Goal: Task Accomplishment & Management: Manage account settings

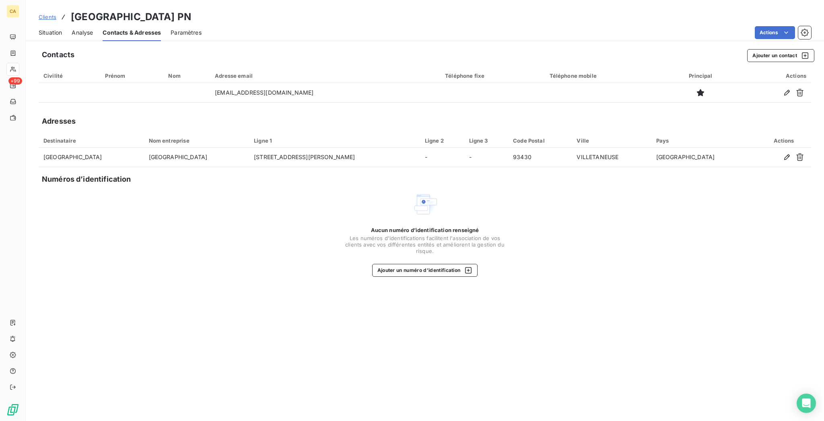
click at [43, 30] on div "Situation" at bounding box center [50, 32] width 23 height 17
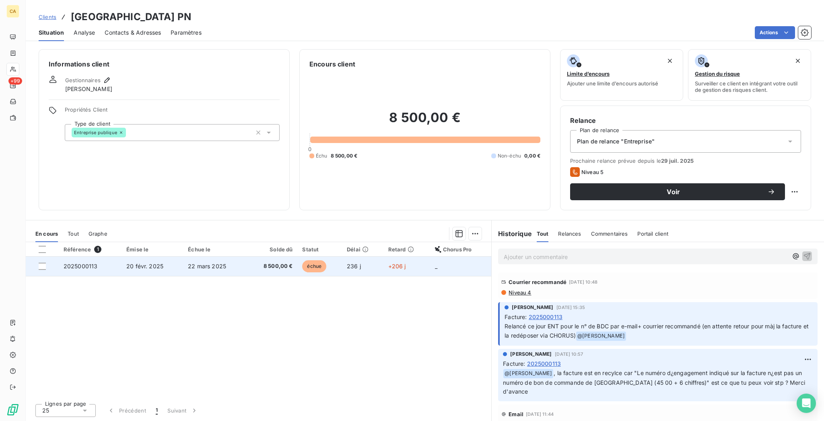
click at [220, 256] on td "22 mars 2025" at bounding box center [214, 265] width 63 height 19
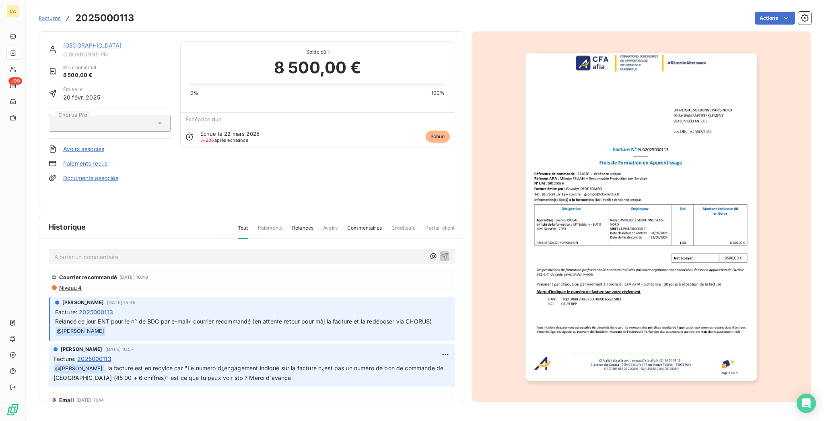
click at [648, 210] on img "button" at bounding box center [641, 217] width 231 height 328
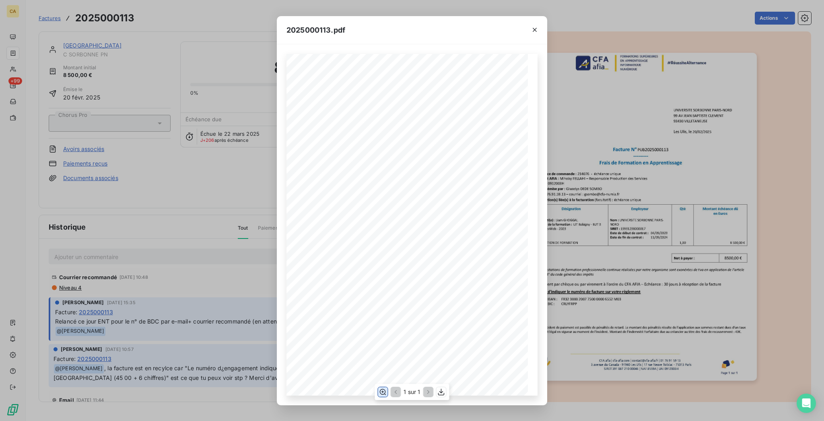
click at [383, 390] on icon "button" at bounding box center [383, 392] width 8 height 8
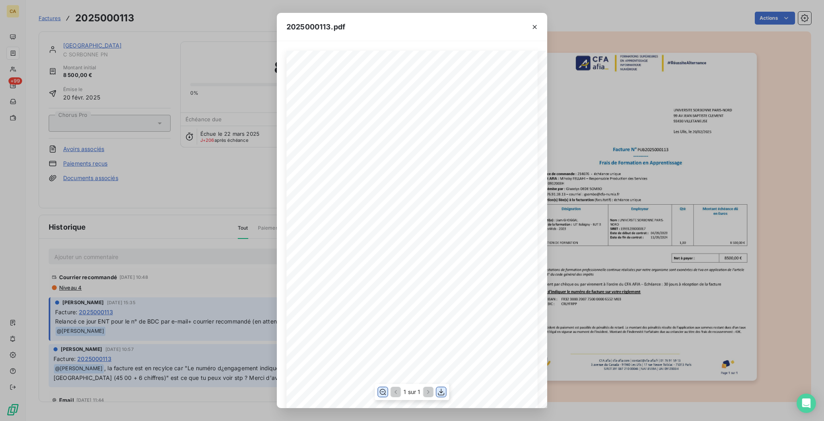
click at [442, 391] on icon "button" at bounding box center [442, 392] width 8 height 8
click at [218, 242] on div "2025000113.pdf CFA afia | cfa-afia.com | contact@cfa-afia.fr | 01 76 91 59 13 3…" at bounding box center [412, 210] width 824 height 421
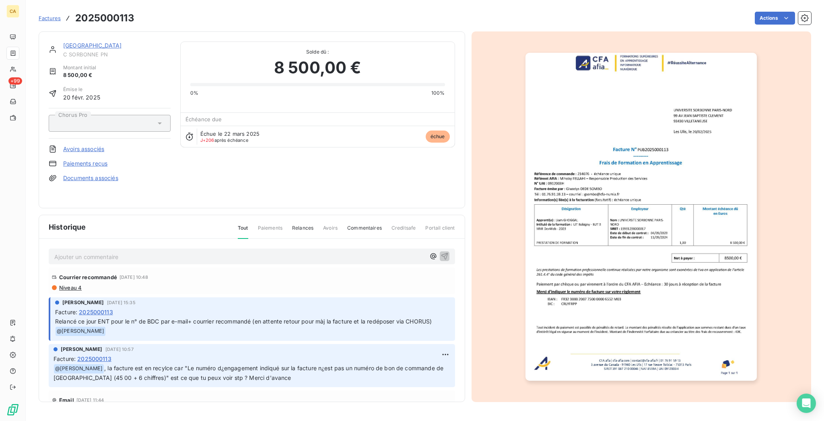
click at [257, 252] on p "Ajouter un commentaire ﻿" at bounding box center [239, 257] width 371 height 10
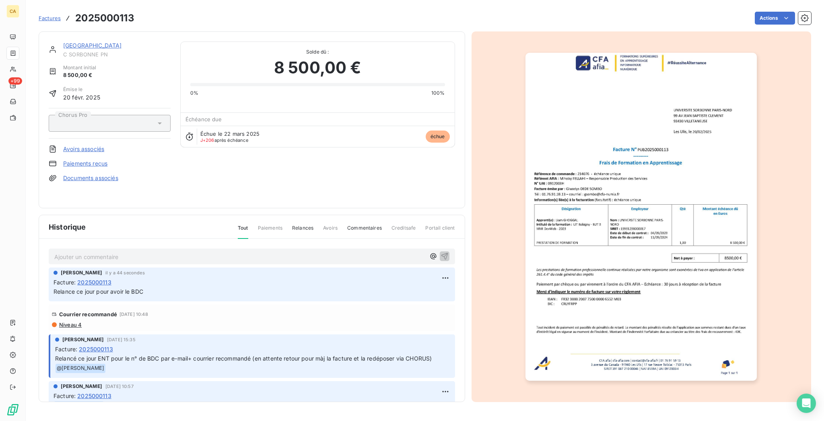
click at [126, 32] on div "UNIVERSITE SORBONNE PARIS-NORD C SORBONNE PN Montant initial 8 500,00 € Émise l…" at bounding box center [252, 119] width 427 height 177
click at [122, 42] on link "UNIVERSITE SORBONNE PARIS-NORD" at bounding box center [92, 45] width 59 height 7
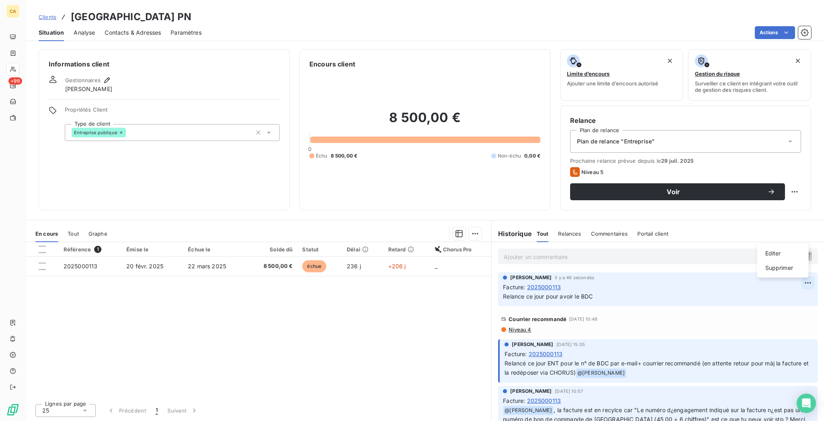
click at [803, 230] on html "CA +99 Clients UNIVERSITE SORBONNE PARIS-NORD - C SORBONNE PN Situation Analyse…" at bounding box center [412, 210] width 824 height 421
click at [770, 266] on div "Supprimer" at bounding box center [783, 267] width 45 height 13
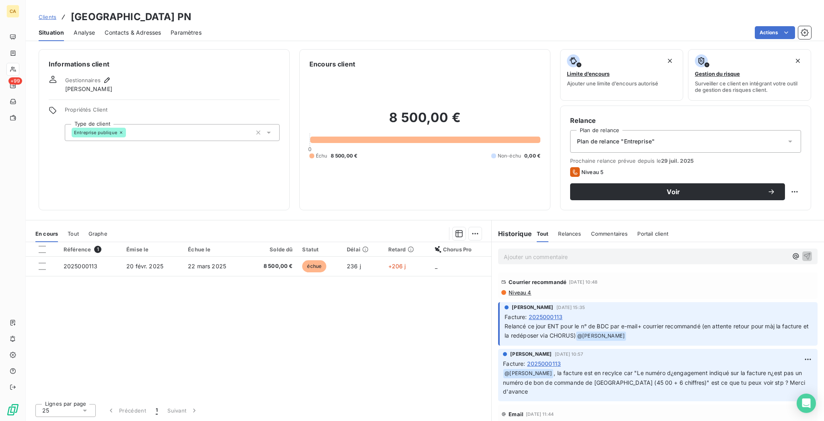
click at [686, 167] on div "Relance Plan de relance Plan de relance "Entreprise" Prochaine relance prévue d…" at bounding box center [685, 157] width 251 height 105
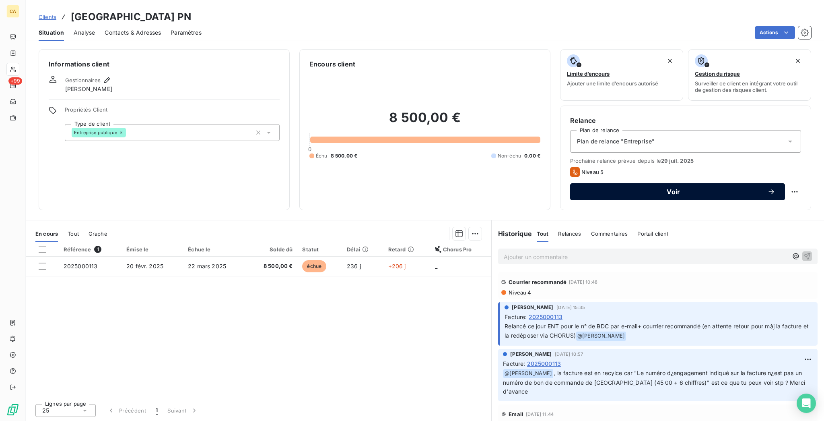
click at [683, 188] on span "Voir" at bounding box center [674, 191] width 188 height 6
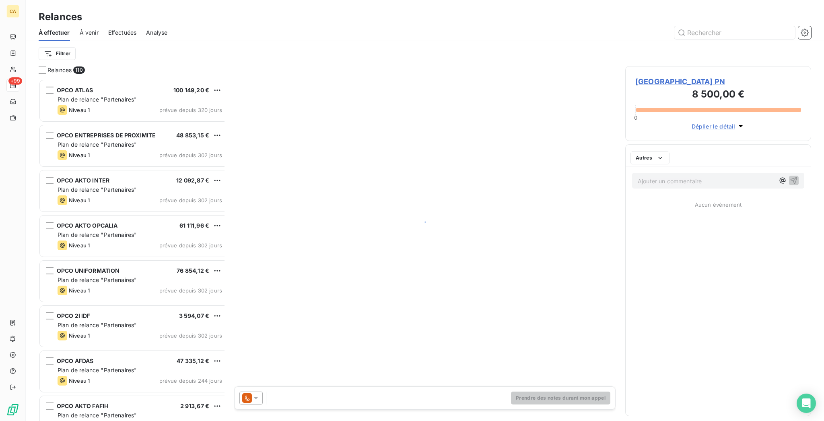
scroll to position [344, 183]
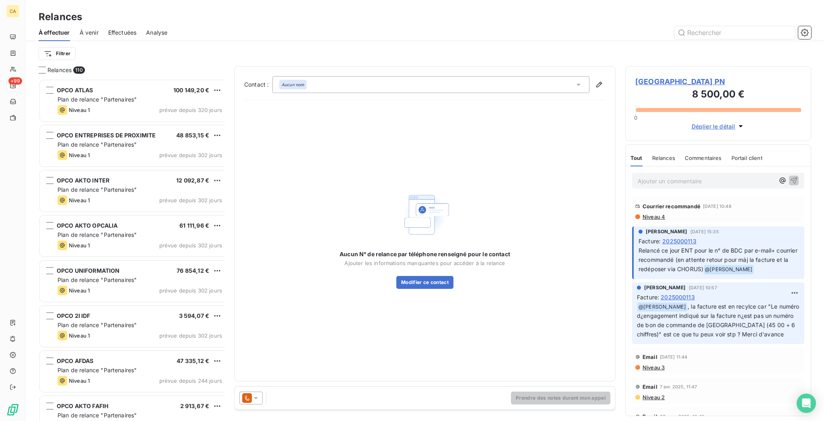
click at [386, 80] on div "Aucun nom" at bounding box center [430, 84] width 317 height 17
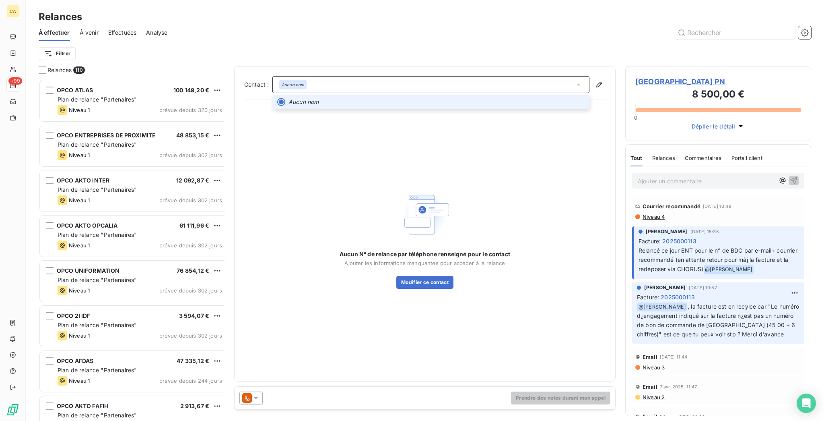
click at [386, 80] on div "Aucun nom" at bounding box center [430, 84] width 317 height 17
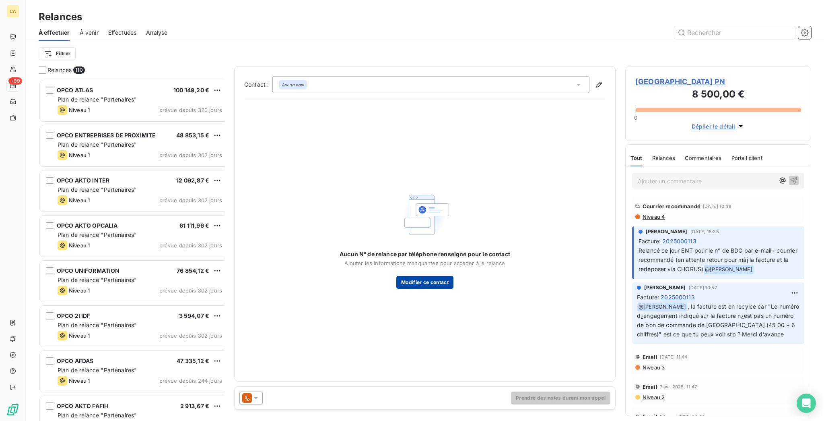
click at [428, 276] on button "Modifier ce contact" at bounding box center [424, 282] width 57 height 13
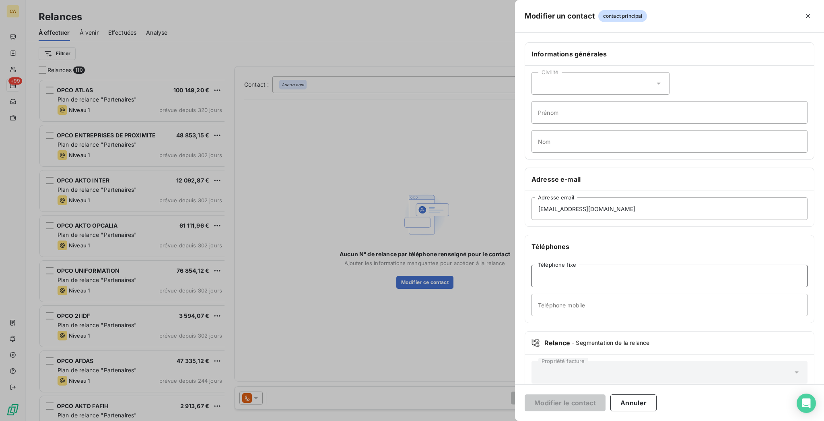
click at [658, 264] on input "Téléphone fixe" at bounding box center [670, 275] width 276 height 23
type input "."
click at [525, 394] on button "Modifier le contact" at bounding box center [565, 402] width 81 height 17
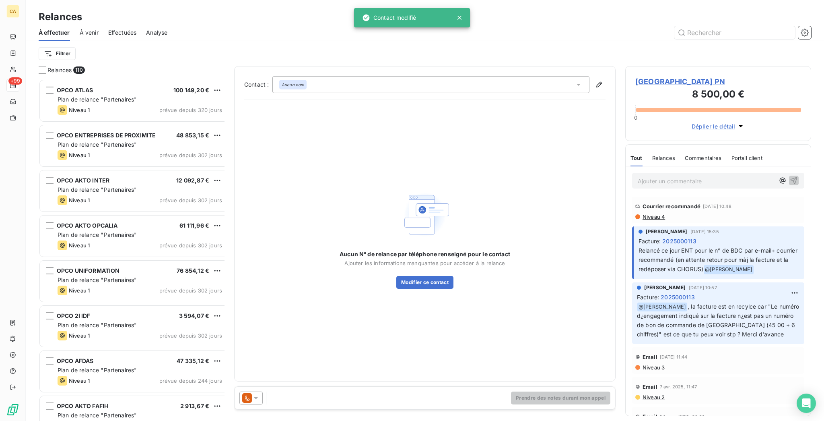
click at [493, 326] on div "Aucun N° de relance par téléphone renseigné pour le contact Ajouter les informa…" at bounding box center [424, 238] width 361 height 265
click at [430, 276] on button "Modifier ce contact" at bounding box center [424, 282] width 57 height 13
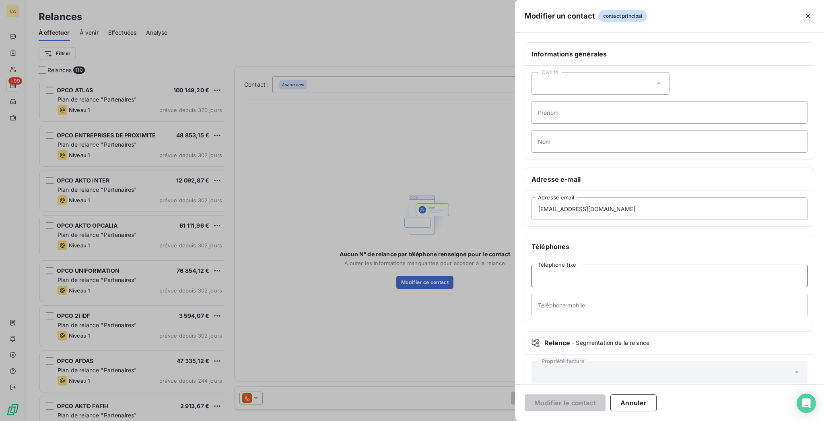
click at [635, 264] on input "Téléphone fixe" at bounding box center [670, 275] width 276 height 23
type input "."
click at [606, 397] on button "Modifier le contact" at bounding box center [565, 402] width 81 height 17
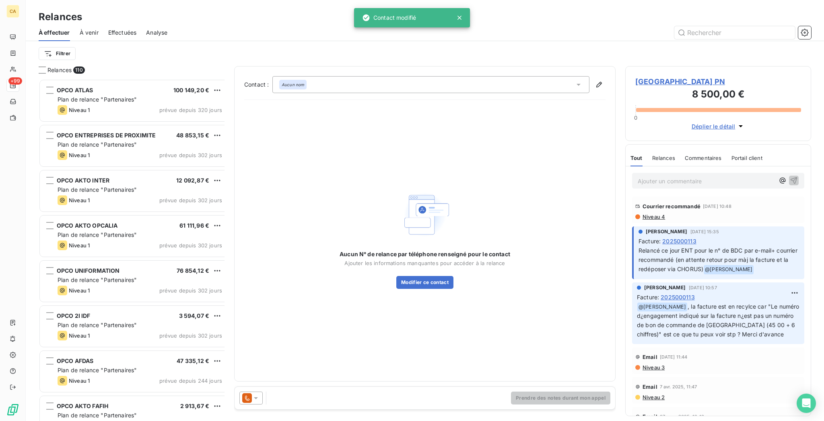
click at [313, 78] on div "Aucun nom" at bounding box center [430, 84] width 317 height 17
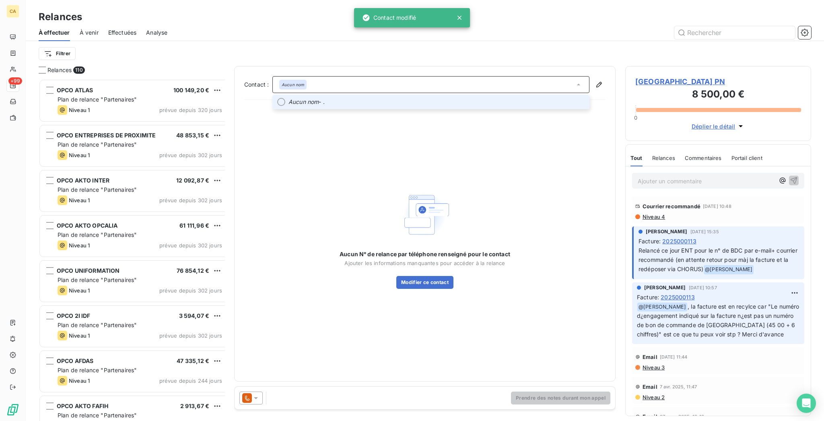
click at [307, 98] on em "Aucun nom" at bounding box center [304, 102] width 30 height 8
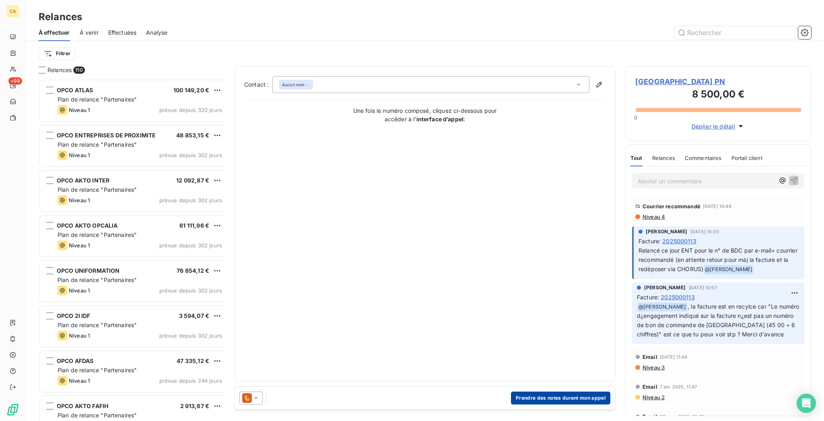
click at [582, 391] on button "Prendre des notes durant mon appel" at bounding box center [560, 397] width 99 height 13
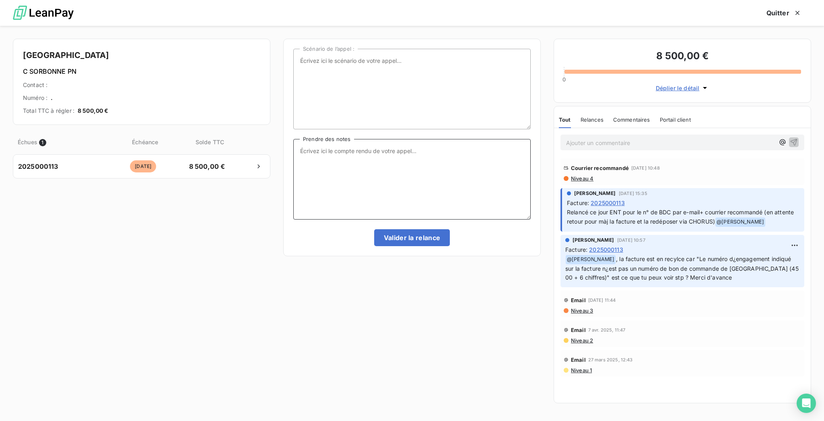
click at [408, 161] on textarea "Prendre des notes" at bounding box center [411, 179] width 237 height 80
type textarea "Relance ce jour pour le bon de commande"
click at [400, 229] on button "Valider la relance" at bounding box center [412, 237] width 76 height 17
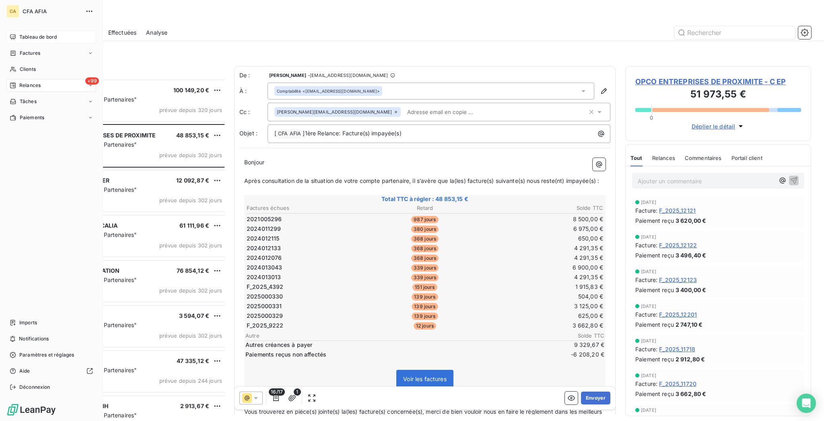
click at [19, 33] on span "Tableau de bord" at bounding box center [37, 36] width 37 height 7
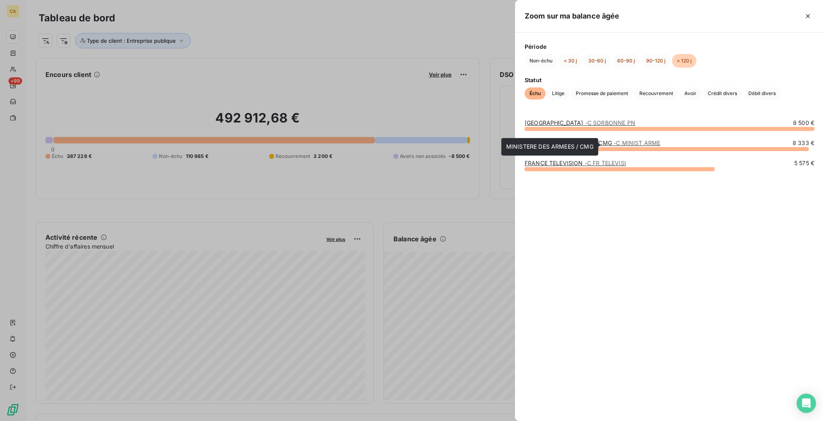
click at [660, 144] on link "MINISTERE DES ARMEES / CMG - C MINIST ARME" at bounding box center [593, 142] width 136 height 7
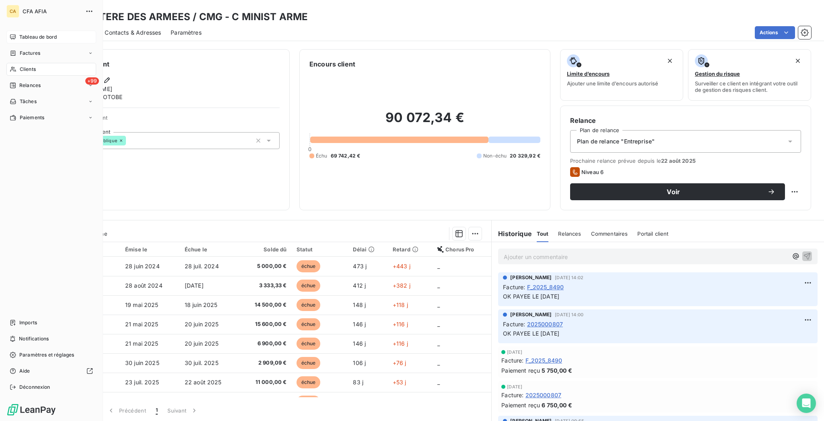
click at [15, 24] on div "CA CFA AFIA Tableau de bord Factures Clients +99 Relances Tâches Paiements Impo…" at bounding box center [51, 210] width 103 height 421
click at [14, 31] on div "Tableau de bord" at bounding box center [51, 37] width 90 height 13
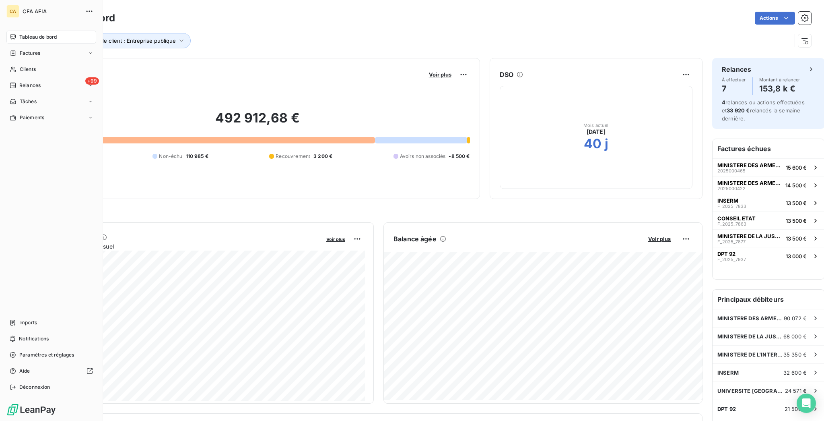
click at [33, 60] on nav "Tableau de bord Factures Clients +99 Relances Tâches Paiements" at bounding box center [51, 77] width 90 height 93
click at [30, 82] on span "Relances" at bounding box center [29, 85] width 21 height 7
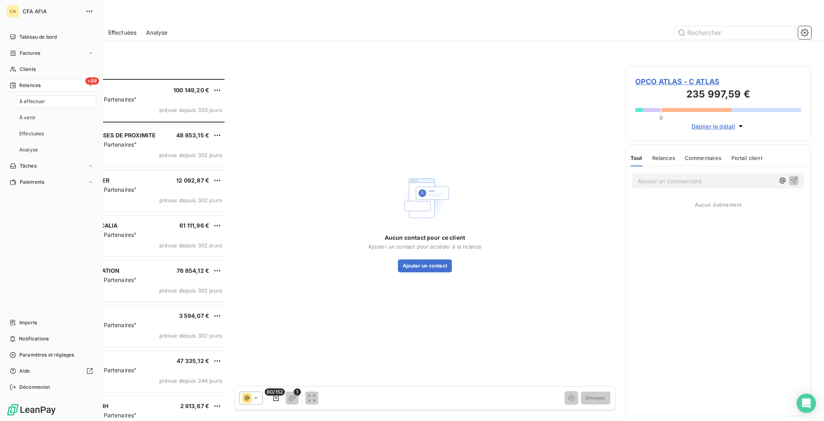
scroll to position [344, 183]
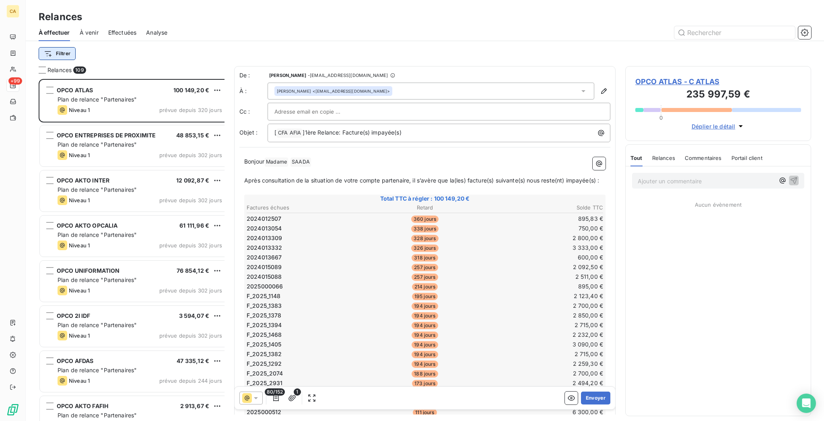
click at [53, 42] on html "CA +99 Relances À effectuer À venir Effectuées Analyse Filtrer Relances 109 OPC…" at bounding box center [412, 210] width 824 height 421
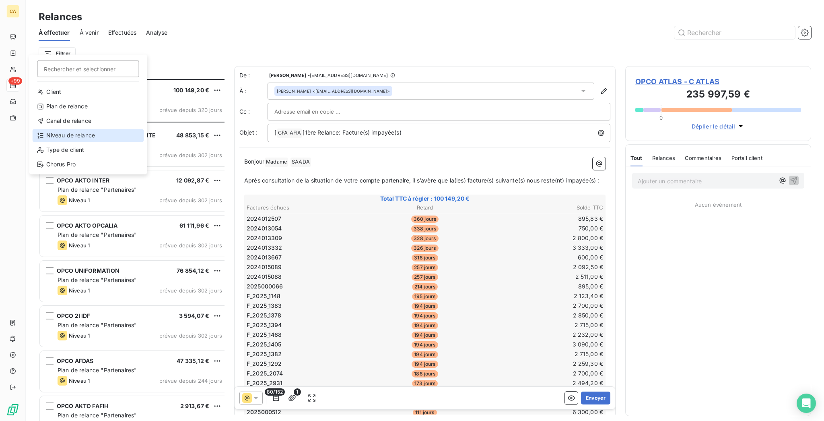
click at [66, 129] on div "Niveau de relance" at bounding box center [88, 135] width 111 height 13
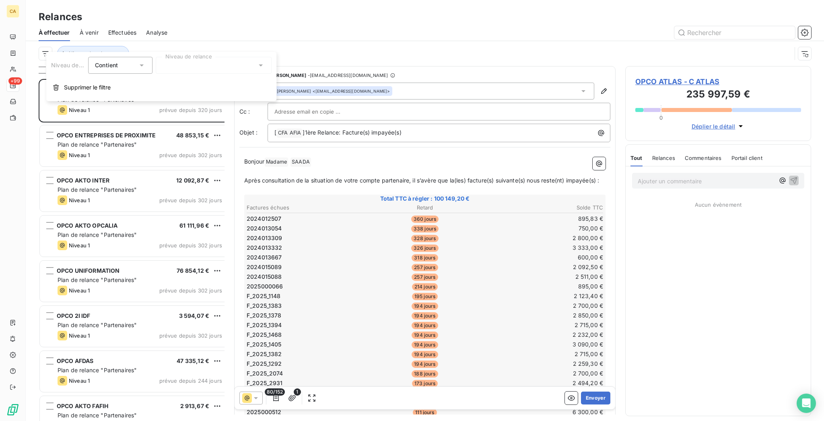
click at [192, 65] on div at bounding box center [214, 65] width 116 height 17
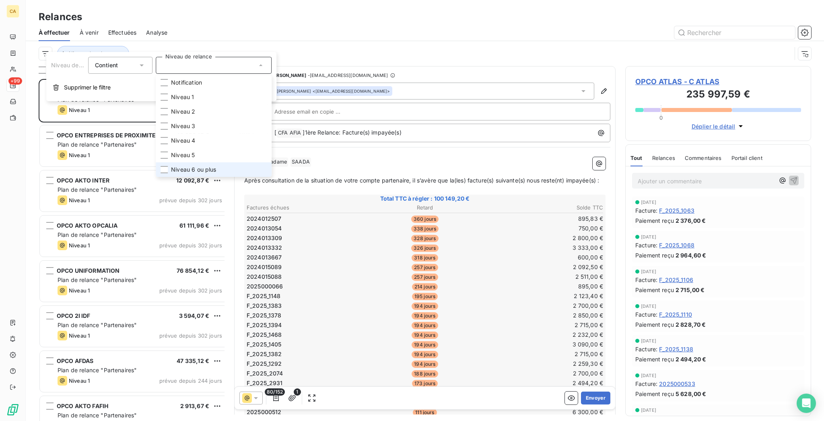
click at [181, 165] on span "Niveau 6 ou plus" at bounding box center [193, 169] width 45 height 8
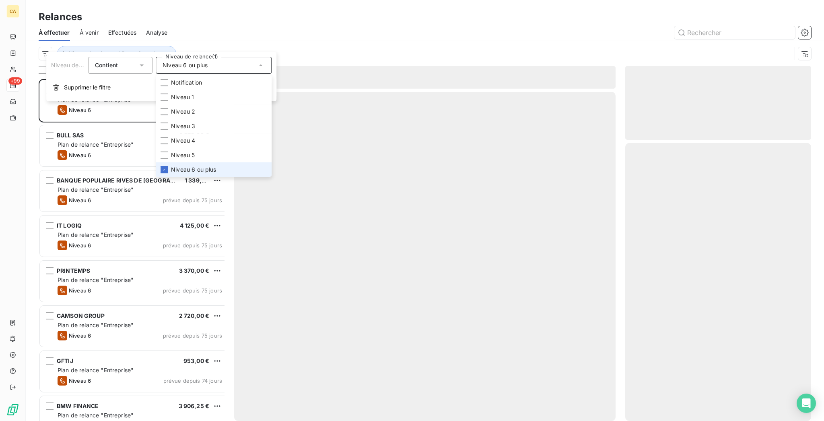
scroll to position [344, 183]
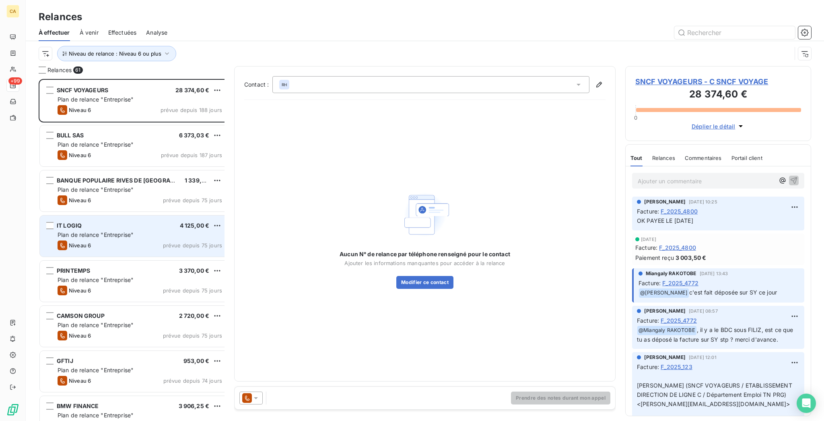
click at [103, 240] on div "Niveau 6 prévue depuis 75 jours" at bounding box center [140, 245] width 165 height 10
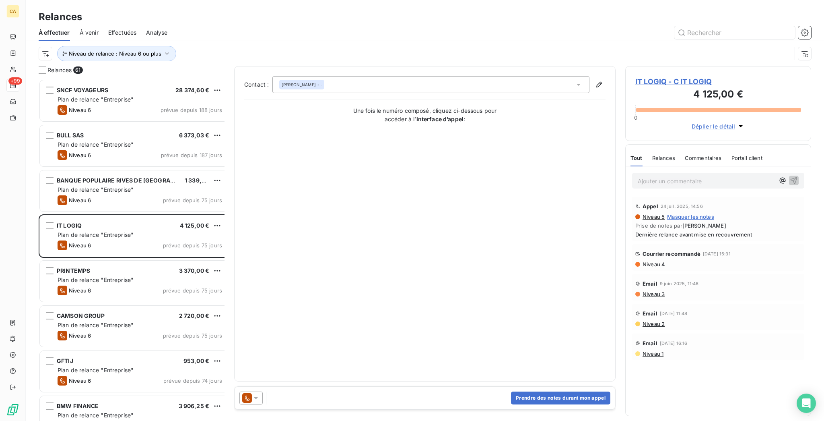
click at [687, 76] on span "IT LOGIQ - C IT LOGIQ" at bounding box center [719, 81] width 166 height 11
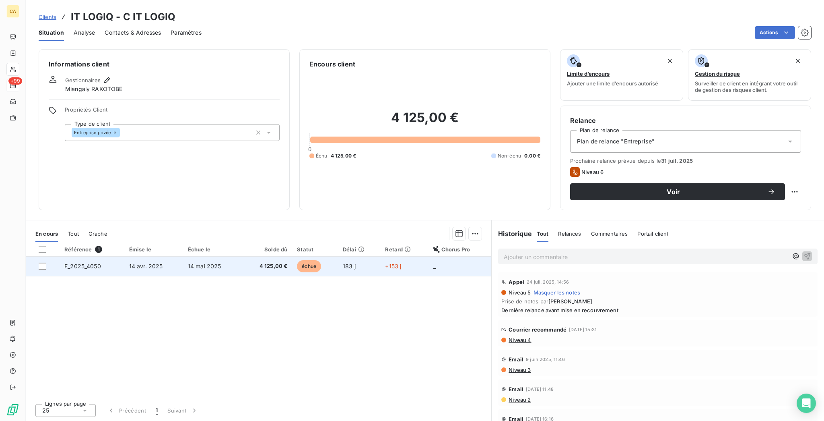
click at [229, 256] on td "14 mai 2025" at bounding box center [212, 265] width 58 height 19
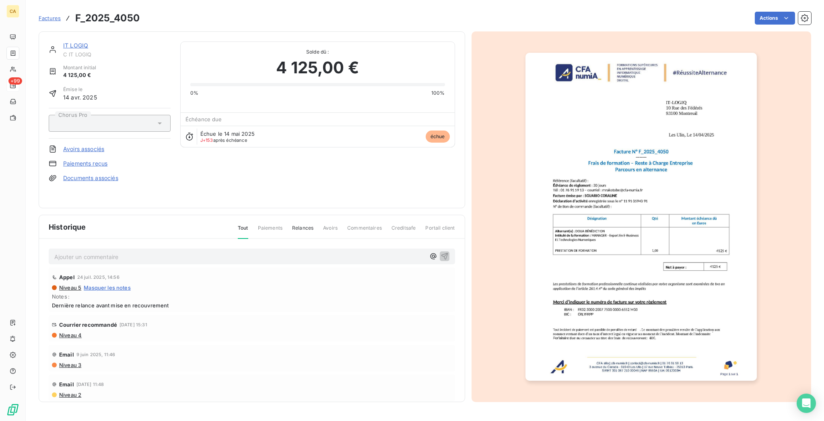
click at [596, 185] on img "button" at bounding box center [641, 217] width 231 height 328
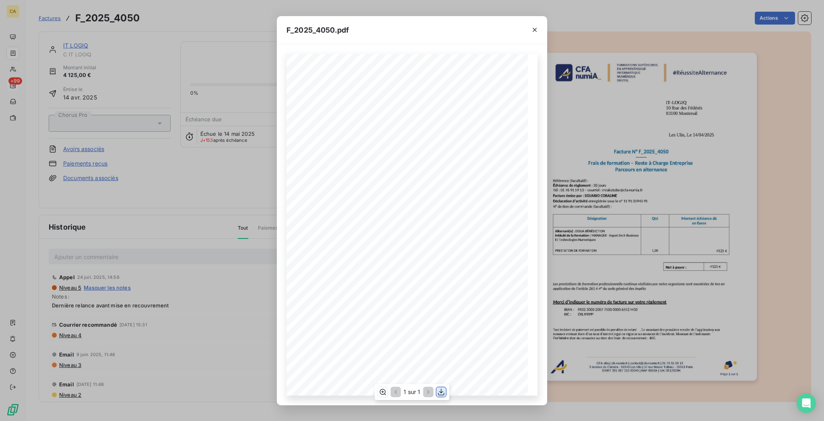
click at [442, 394] on icon "button" at bounding box center [442, 392] width 8 height 8
click at [274, 131] on div "F_2025_4050.pdf CFA afia | cfa-numia.fr | contact@cfa-numia.fr | 01 76 91 59 13…" at bounding box center [412, 210] width 824 height 421
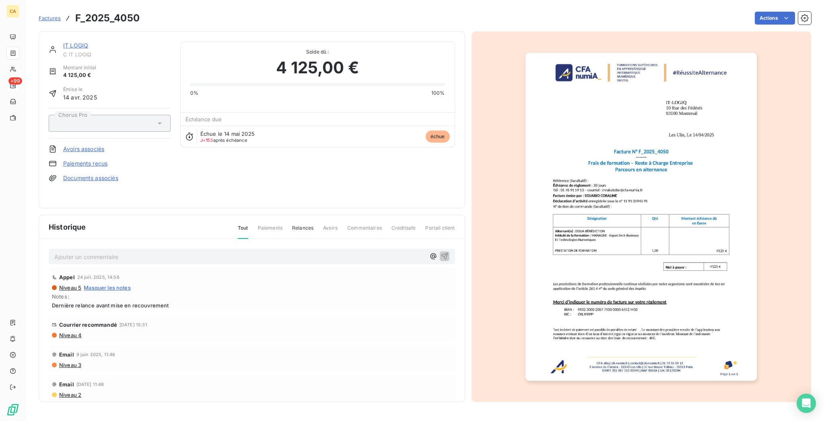
click at [71, 42] on link "IT LOGIQ" at bounding box center [75, 45] width 25 height 7
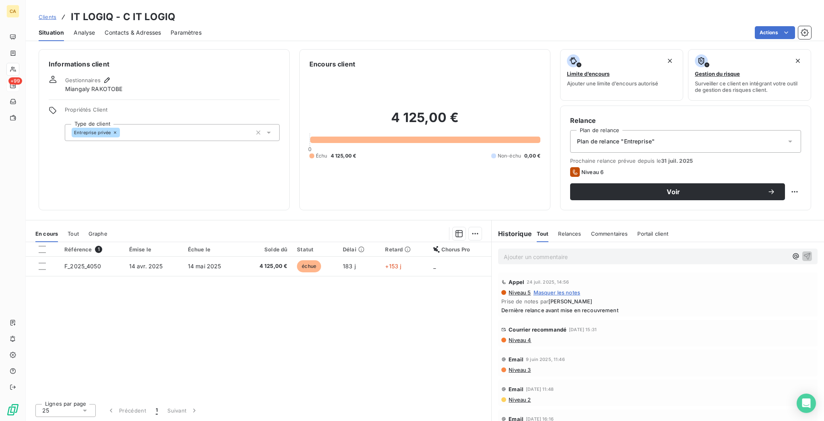
click at [120, 35] on div "Contacts & Adresses" at bounding box center [133, 32] width 56 height 17
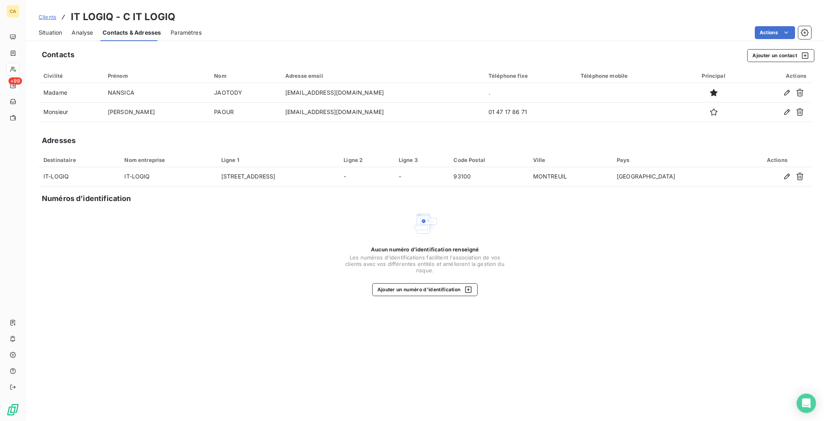
click at [127, 29] on span "Contacts & Adresses" at bounding box center [132, 33] width 58 height 8
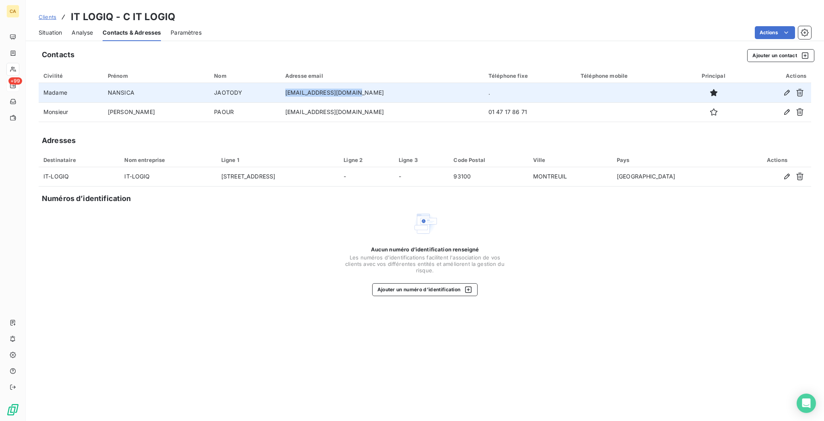
drag, startPoint x: 333, startPoint y: 81, endPoint x: 268, endPoint y: 76, distance: 65.4
click at [281, 83] on td "n.jaotody@it-logiq.com" at bounding box center [382, 92] width 203 height 19
copy td "n.jaotody@it-logiq.com"
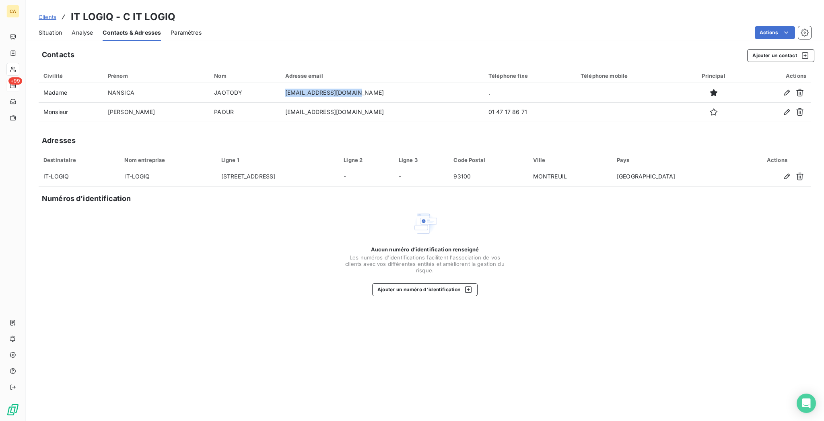
click at [42, 29] on span "Situation" at bounding box center [50, 33] width 23 height 8
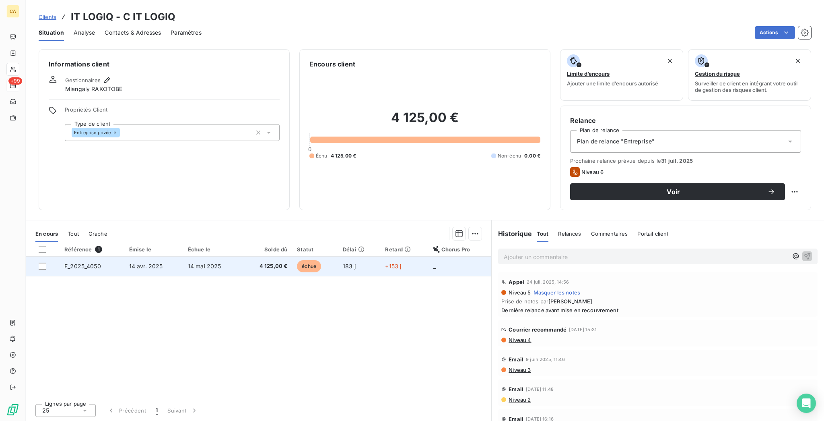
click at [166, 256] on td "14 avr. 2025" at bounding box center [153, 265] width 59 height 19
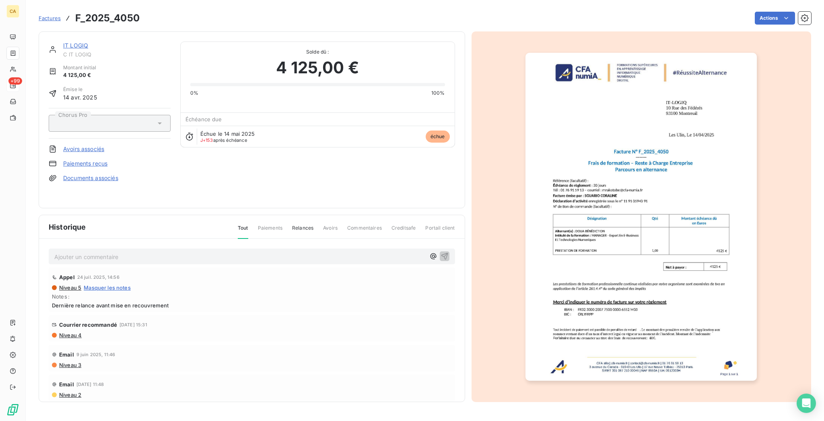
click at [642, 221] on img "button" at bounding box center [641, 217] width 231 height 328
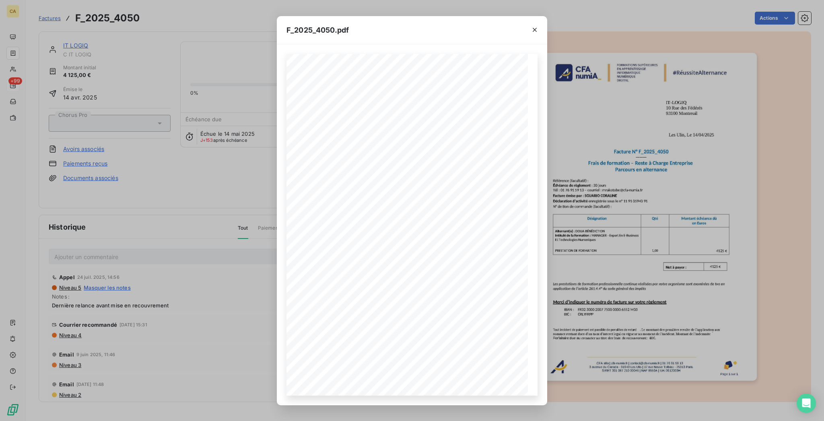
click at [221, 234] on div "F_2025_4050.pdf CFA afia | cfa-numia.fr | contact@cfa-numia.fr | 01 76 91 59 13…" at bounding box center [412, 210] width 824 height 421
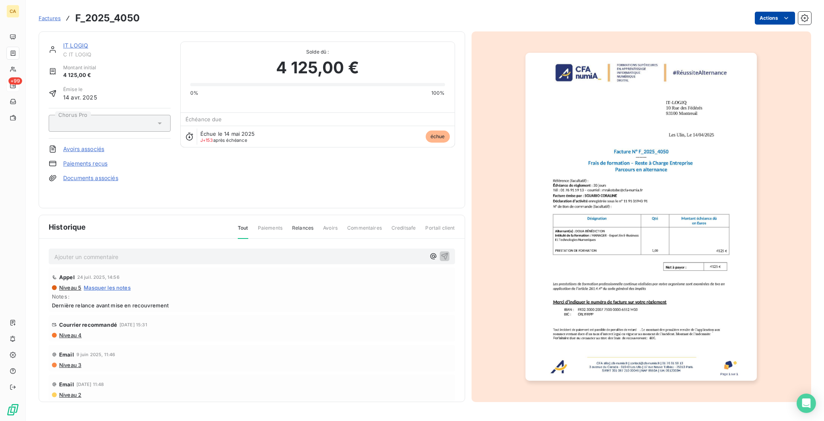
click at [776, 16] on html "CA +99 Factures F_2025_4050 Actions IT LOGIQ C IT LOGIQ Montant initial 4 125,0…" at bounding box center [412, 210] width 824 height 421
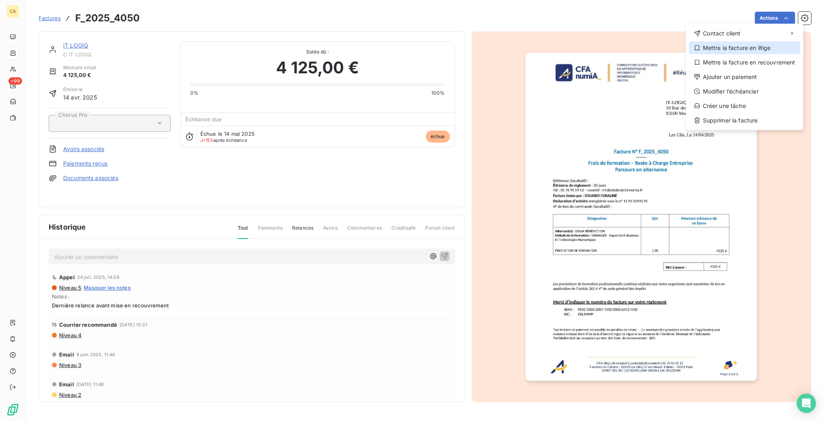
click at [754, 41] on div "Mettre la facture en litige" at bounding box center [744, 47] width 111 height 13
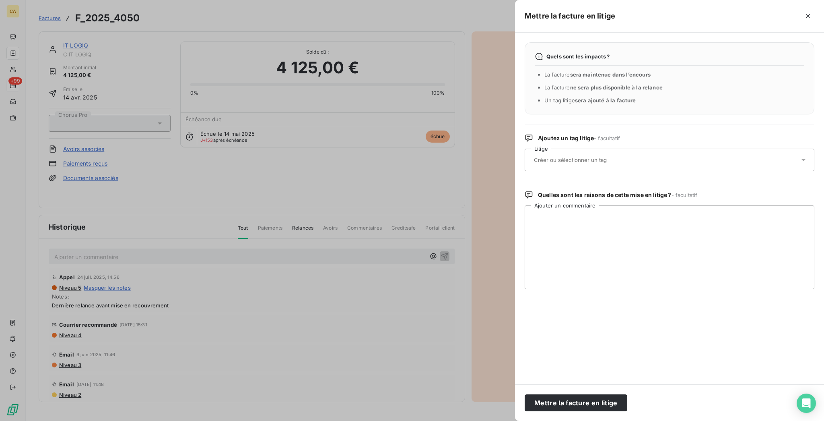
click at [671, 149] on div at bounding box center [670, 160] width 290 height 23
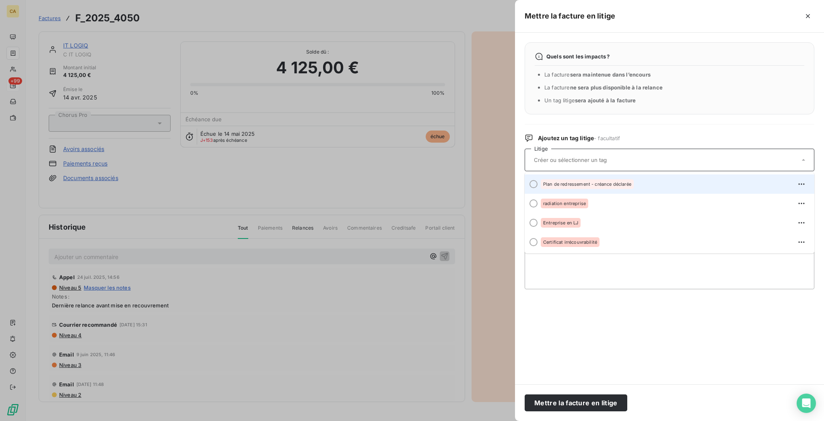
click at [631, 182] on span "Plan de redressement - créance déclarée" at bounding box center [587, 184] width 88 height 5
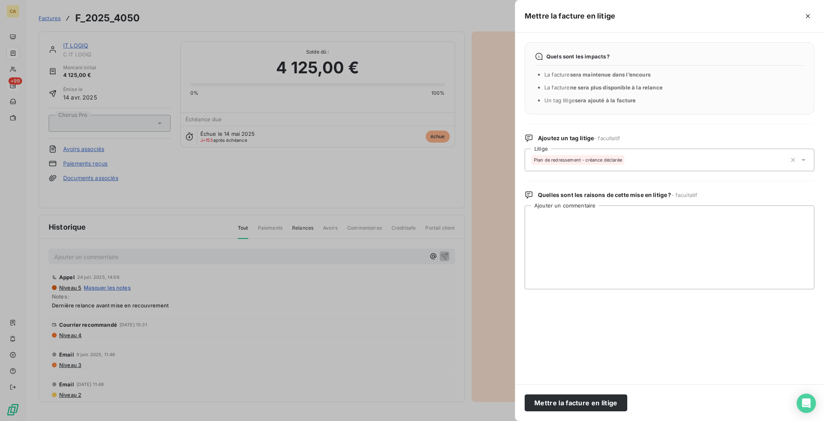
click at [691, 151] on div "Quels sont les impacts ? La facture sera maintenue dans l’encours La facture ne…" at bounding box center [669, 208] width 309 height 351
click at [691, 150] on div "Plan de redressement - créance déclarée" at bounding box center [659, 159] width 255 height 19
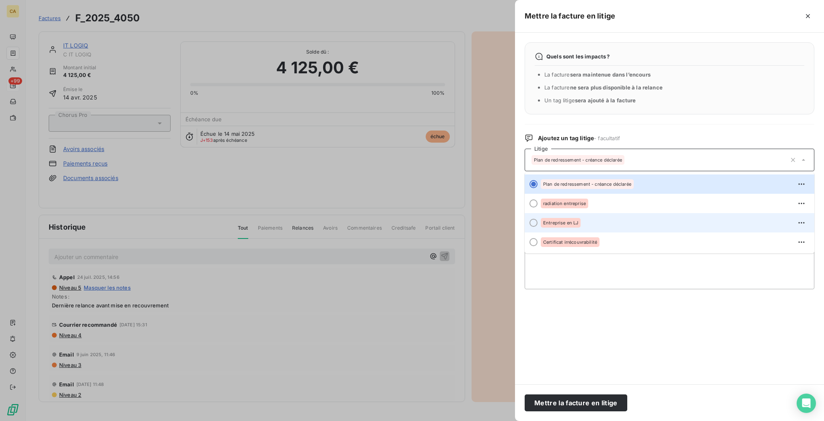
scroll to position [1, 0]
click at [741, 134] on div "Ajoutez un tag litige - facultatif" at bounding box center [670, 138] width 290 height 8
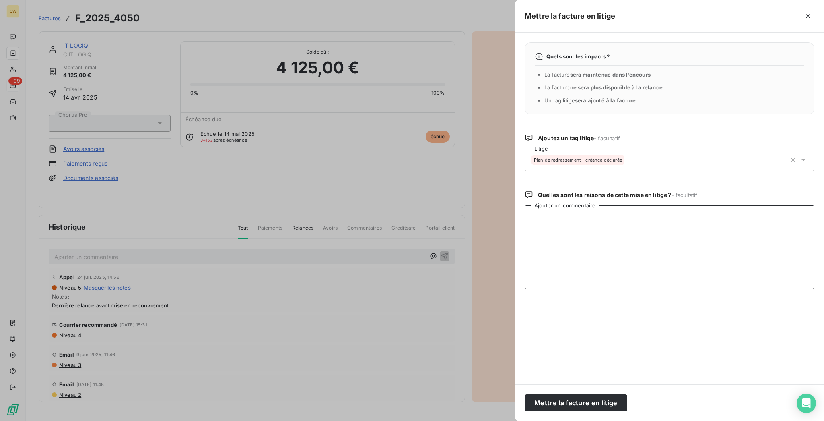
click at [657, 213] on textarea "Ajouter un commentaire" at bounding box center [670, 247] width 290 height 84
click at [672, 205] on textarea "RJ au" at bounding box center [670, 247] width 290 height 84
paste textarea "Jugement prononçant l'ouverture d'une procédure de redressement judiciaire, dat…"
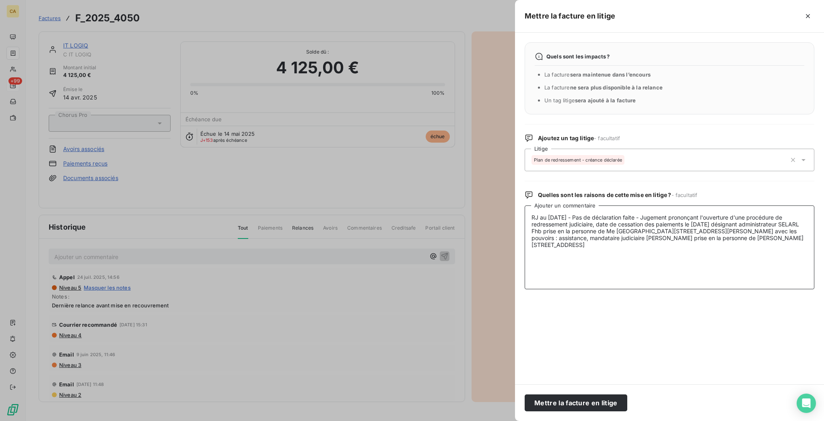
click at [708, 242] on textarea "RJ au 05/02/2025 - Pas de déclaration faite - Jugement prononçant l'ouverture d…" at bounding box center [670, 247] width 290 height 84
type textarea "RJ au 05/02/2025 - Pas de déclaration faite - Jugement prononçant l'ouverture d…"
click at [627, 399] on button "Mettre la facture en litige" at bounding box center [576, 402] width 103 height 17
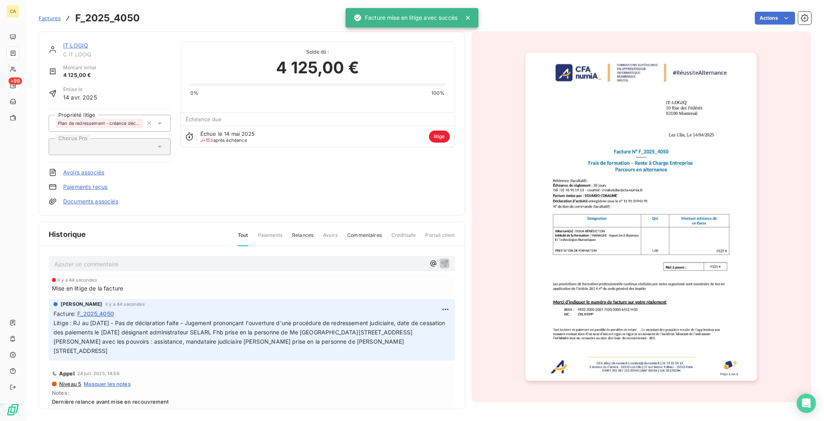
click at [179, 259] on p "Ajouter un commentaire ﻿" at bounding box center [239, 264] width 371 height 10
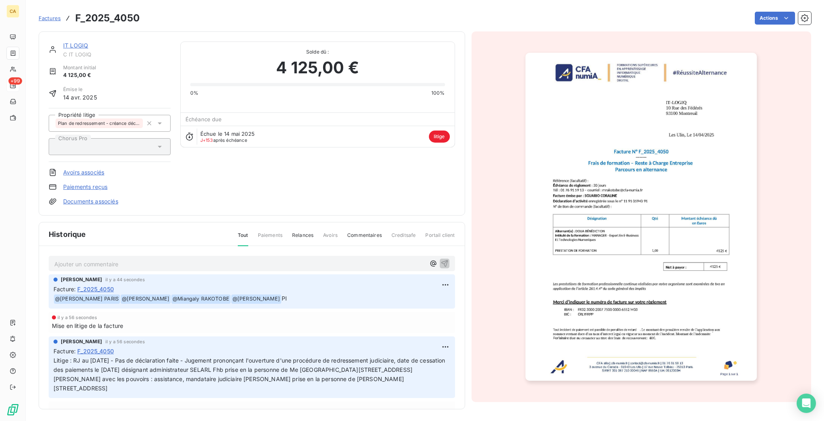
click at [63, 51] on span "C IT LOGIQ" at bounding box center [116, 54] width 107 height 6
click at [63, 42] on link "IT LOGIQ" at bounding box center [75, 45] width 25 height 7
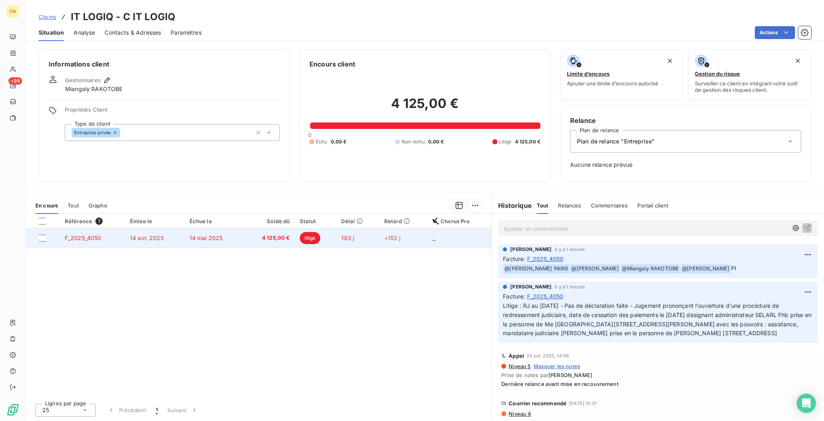
click at [163, 228] on td "14 avr. 2025" at bounding box center [155, 237] width 60 height 19
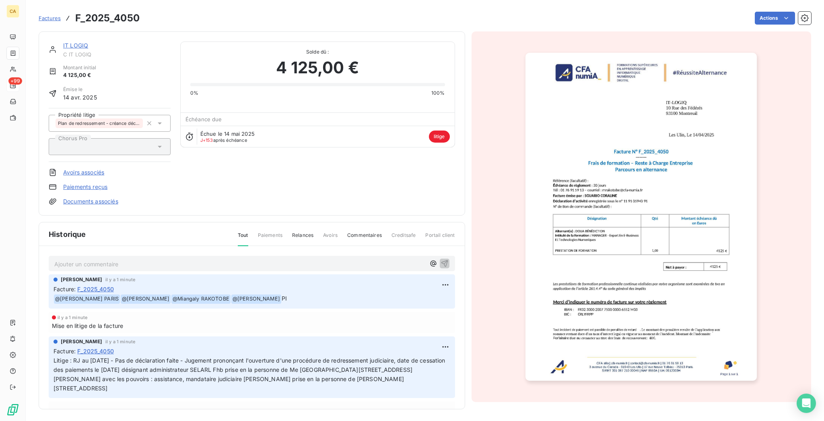
click at [73, 176] on div "IT LOGIQ C IT LOGIQ Montant initial 4 125,00 € Émise le 14 avr. 2025 Propriété …" at bounding box center [110, 123] width 122 height 164
click at [73, 175] on div "IT LOGIQ C IT LOGIQ Montant initial 4 125,00 € Émise le 14 avr. 2025 Propriété …" at bounding box center [110, 123] width 122 height 164
click at [81, 197] on link "Documents associés" at bounding box center [90, 201] width 55 height 8
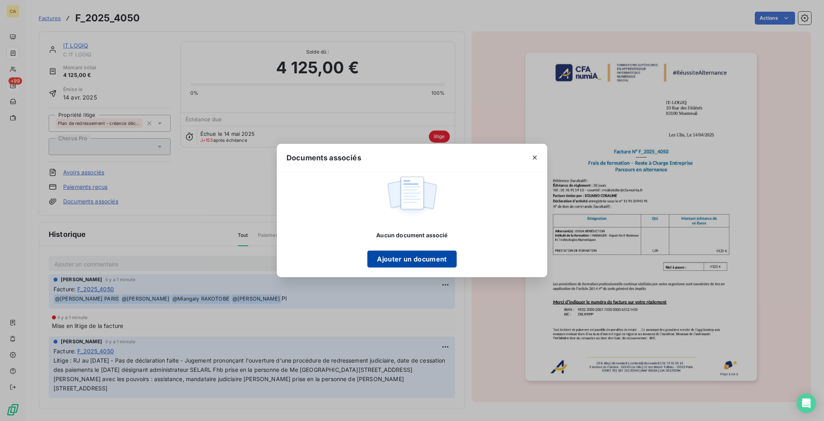
click at [428, 250] on button "Ajouter un document" at bounding box center [411, 258] width 89 height 17
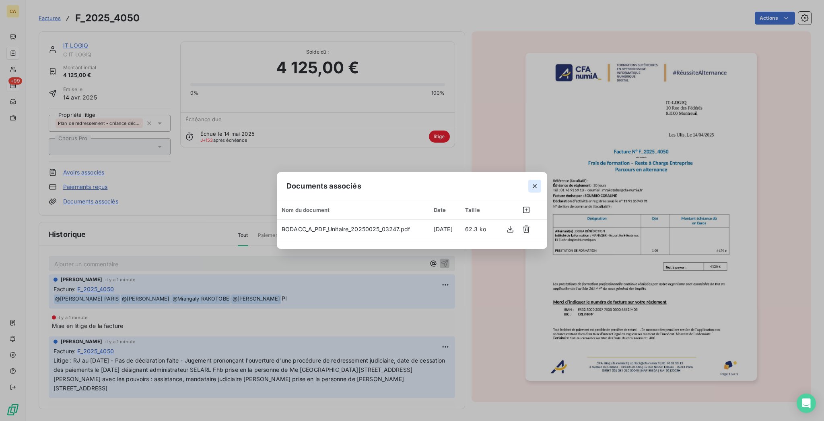
click at [531, 186] on icon "button" at bounding box center [535, 186] width 8 height 8
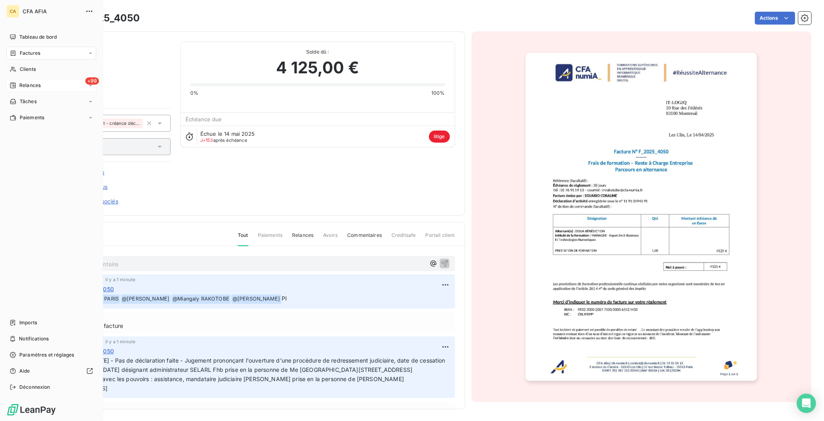
click at [26, 82] on span "Relances" at bounding box center [29, 85] width 21 height 7
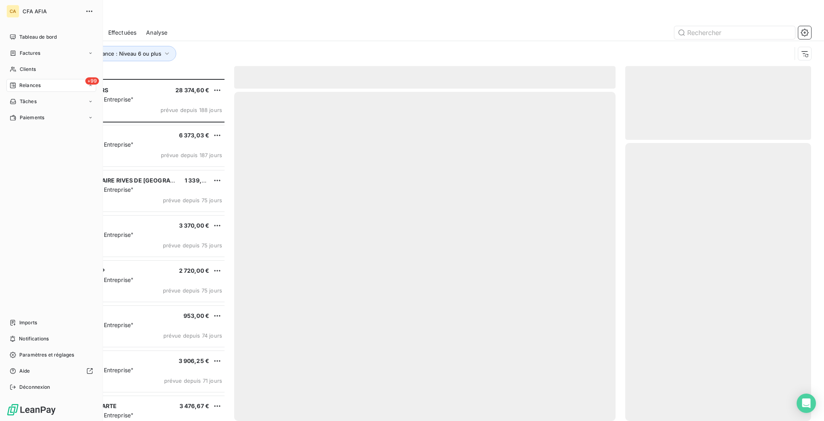
scroll to position [344, 183]
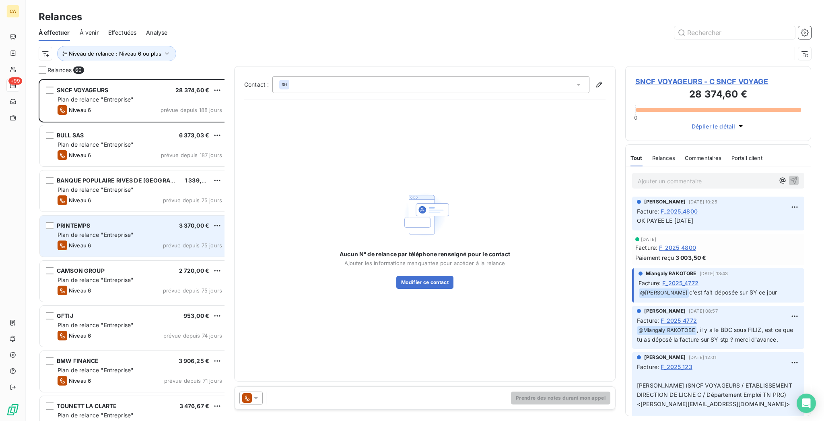
click at [105, 231] on span "Plan de relance "Entreprise"" at bounding box center [96, 234] width 76 height 7
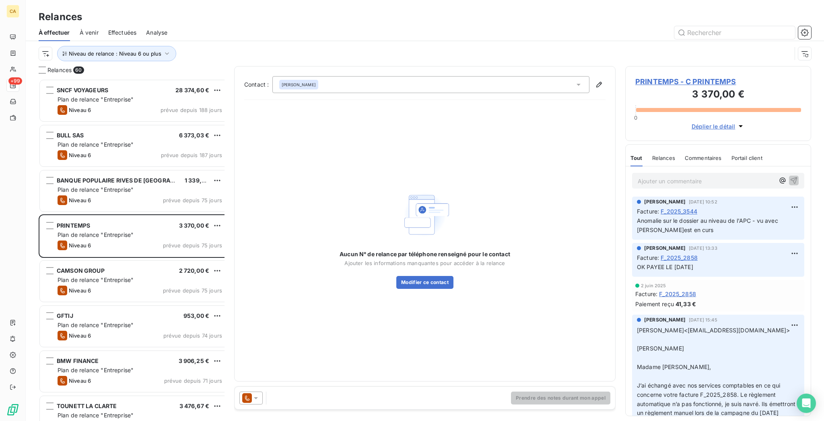
click at [654, 76] on span "PRINTEMPS - C PRINTEMPS" at bounding box center [719, 81] width 166 height 11
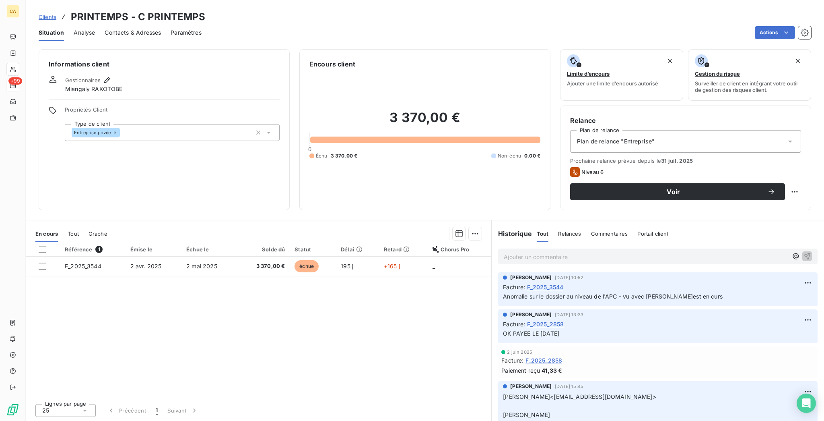
click at [126, 33] on div "Contacts & Adresses" at bounding box center [133, 32] width 56 height 17
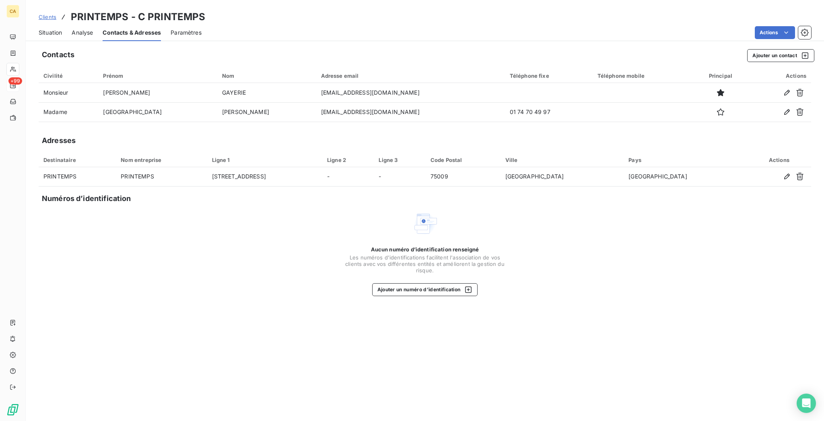
click at [48, 29] on span "Situation" at bounding box center [50, 33] width 23 height 8
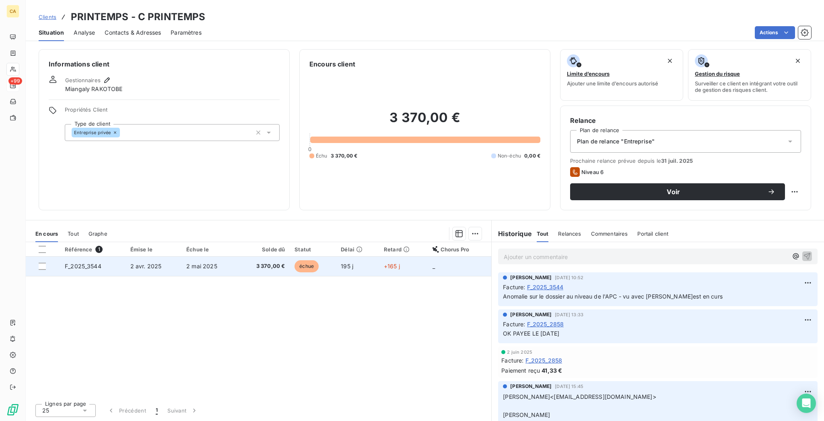
click at [203, 262] on span "2 mai 2025" at bounding box center [201, 265] width 31 height 7
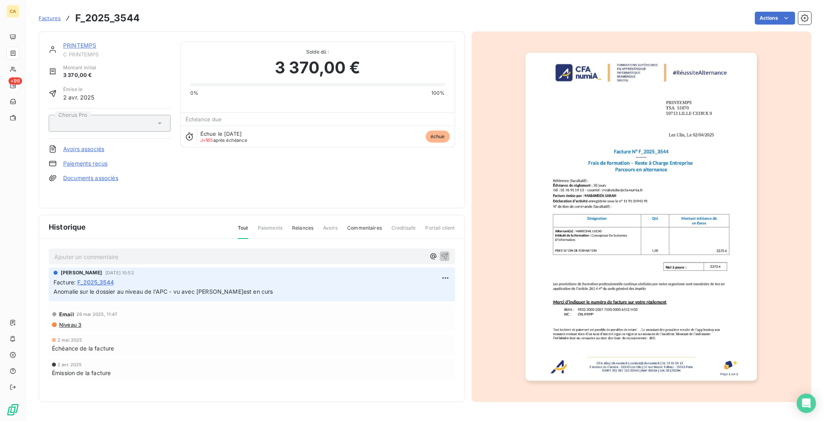
click at [642, 279] on img "button" at bounding box center [641, 217] width 231 height 328
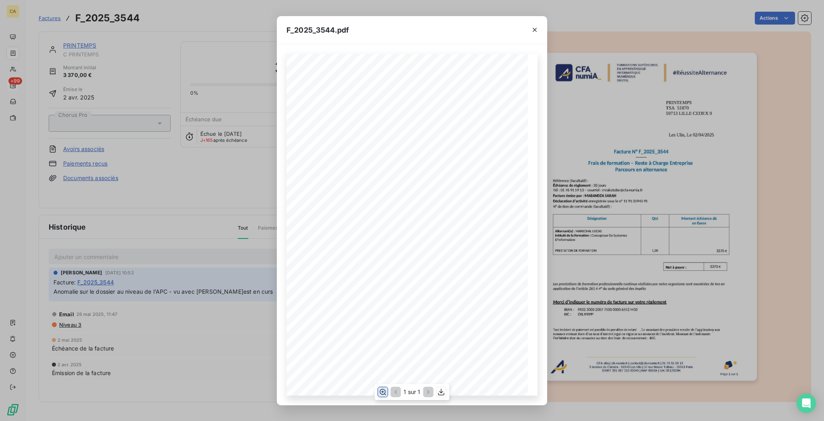
click at [384, 390] on icon "button" at bounding box center [383, 392] width 8 height 8
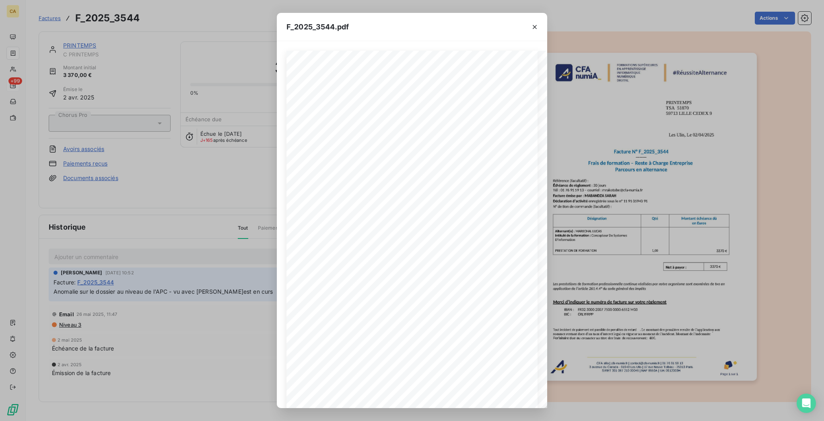
click at [217, 269] on div "F_2025_3544.pdf CFA afia | cfa-numia.fr | contact@cfa-numia.fr | 01 76 91 59 13…" at bounding box center [412, 210] width 824 height 421
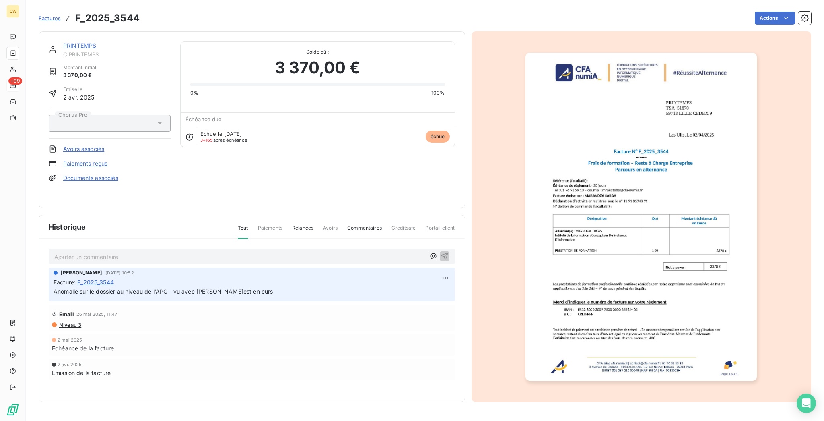
click at [156, 252] on p "Ajouter un commentaire ﻿" at bounding box center [239, 257] width 371 height 10
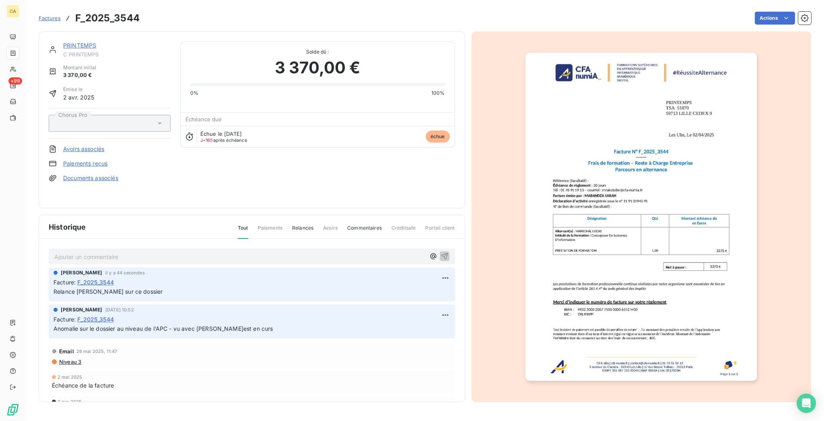
click at [72, 35] on div "PRINTEMPS C PRINTEMPS Montant initial 3 370,00 € Émise le 2 avr. 2025 Chorus Pr…" at bounding box center [252, 119] width 427 height 177
click at [74, 34] on div "PRINTEMPS C PRINTEMPS Montant initial 3 370,00 € Émise le 2 avr. 2025 Chorus Pr…" at bounding box center [252, 119] width 427 height 177
click at [73, 42] on link "PRINTEMPS" at bounding box center [79, 45] width 33 height 7
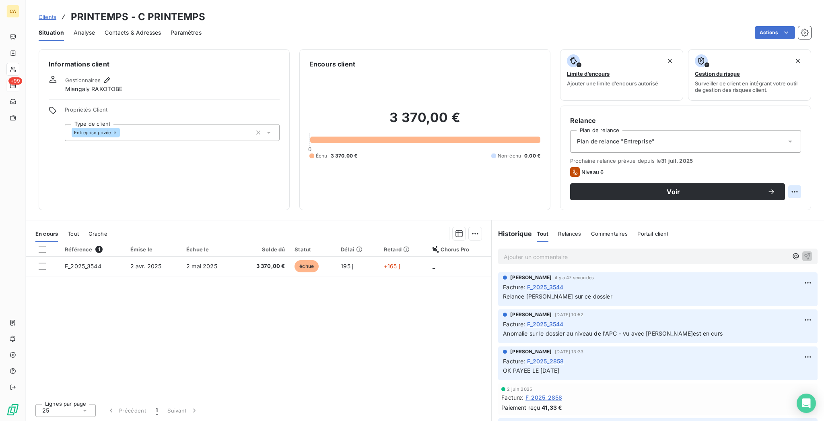
click at [802, 156] on html "CA +99 Clients PRINTEMPS - C PRINTEMPS Situation Analyse Contacts & Adresses Pa…" at bounding box center [412, 210] width 824 height 421
click at [774, 180] on div "Replanifier cette action" at bounding box center [770, 175] width 78 height 19
click at [777, 175] on div "Replanifier cette action" at bounding box center [771, 175] width 72 height 13
select select "9"
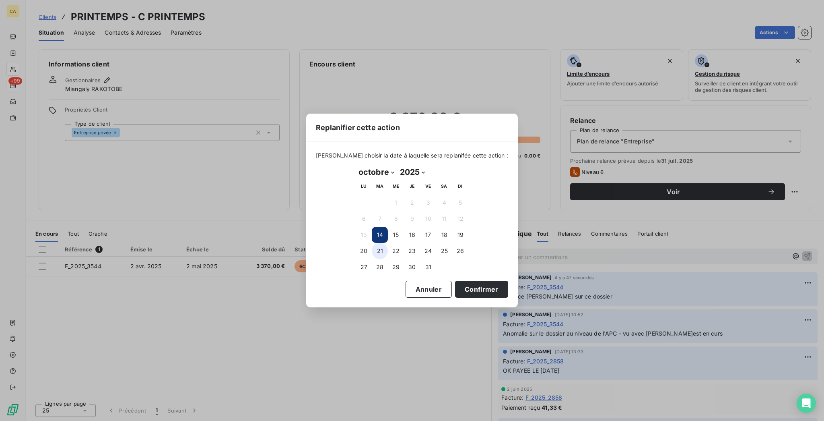
click at [380, 247] on button "21" at bounding box center [380, 251] width 16 height 16
click at [464, 287] on button "Confirmer" at bounding box center [481, 289] width 53 height 17
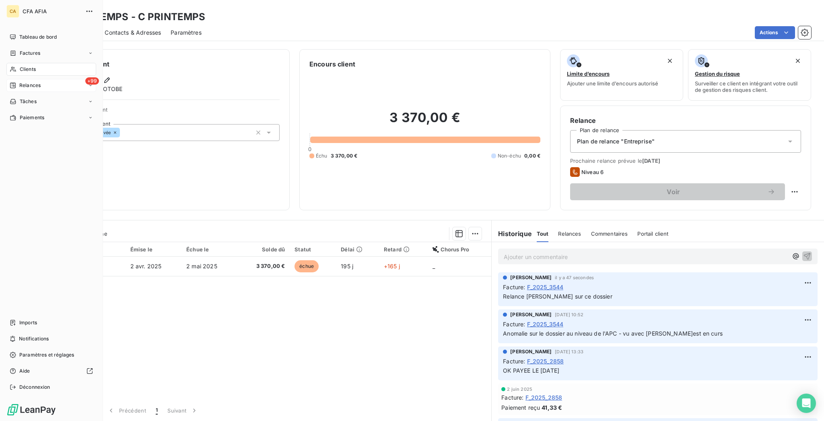
click at [12, 83] on icon at bounding box center [13, 86] width 6 height 6
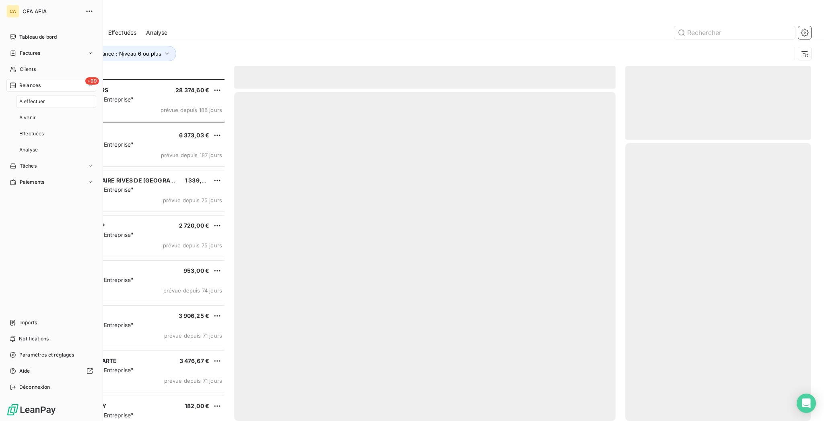
scroll to position [344, 183]
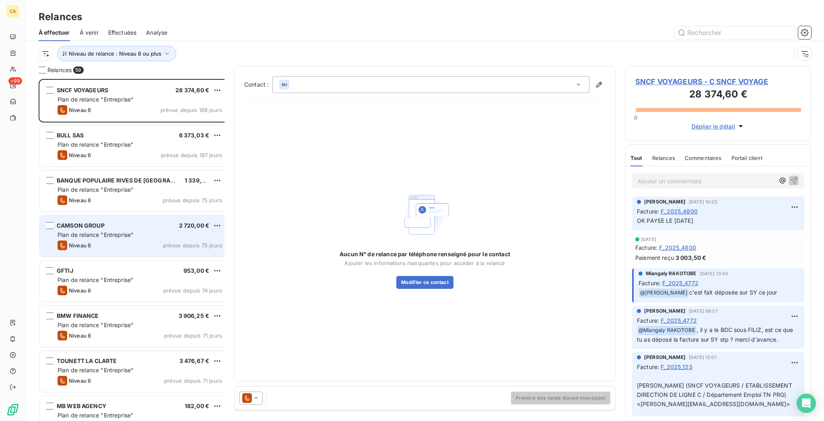
drag, startPoint x: 114, startPoint y: 223, endPoint x: 75, endPoint y: 219, distance: 39.6
click at [75, 231] on span "Plan de relance "Entreprise"" at bounding box center [96, 234] width 76 height 7
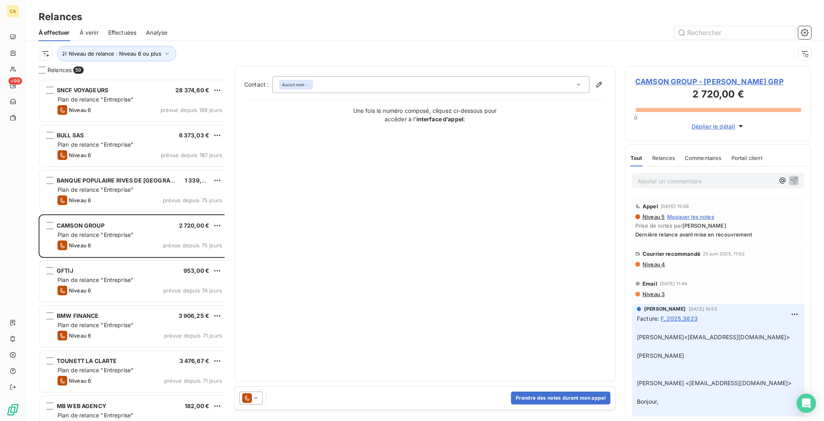
click at [695, 76] on span "CAMSON GROUP - C CAMSON GRP" at bounding box center [719, 81] width 166 height 11
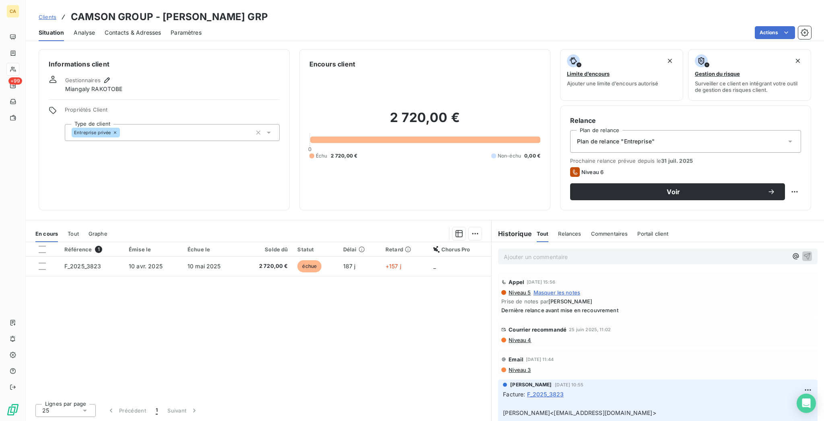
click at [130, 31] on div "Contacts & Adresses" at bounding box center [133, 32] width 56 height 17
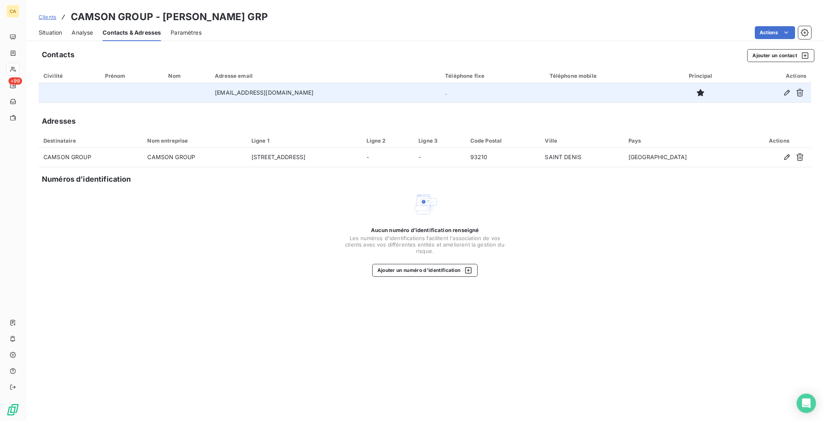
click at [278, 83] on td "camson@camsongroup.fr" at bounding box center [325, 92] width 230 height 19
copy td "camson@camsongroup.fr"
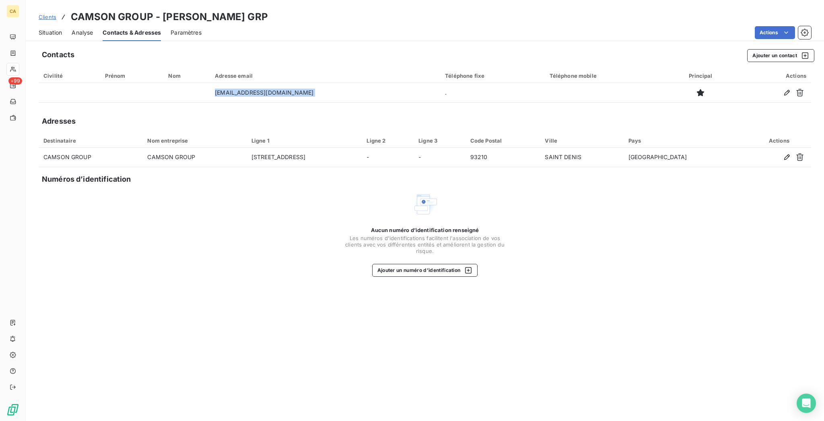
click at [48, 24] on div "Situation" at bounding box center [50, 32] width 23 height 17
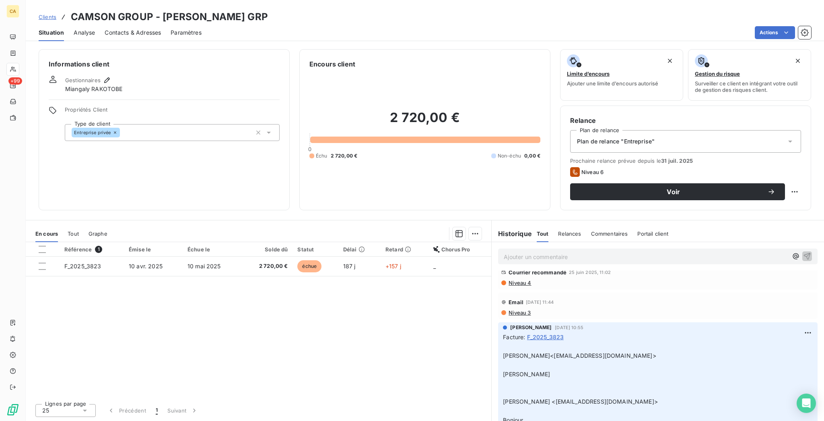
scroll to position [57, 0]
click at [128, 29] on span "Contacts & Adresses" at bounding box center [133, 33] width 56 height 8
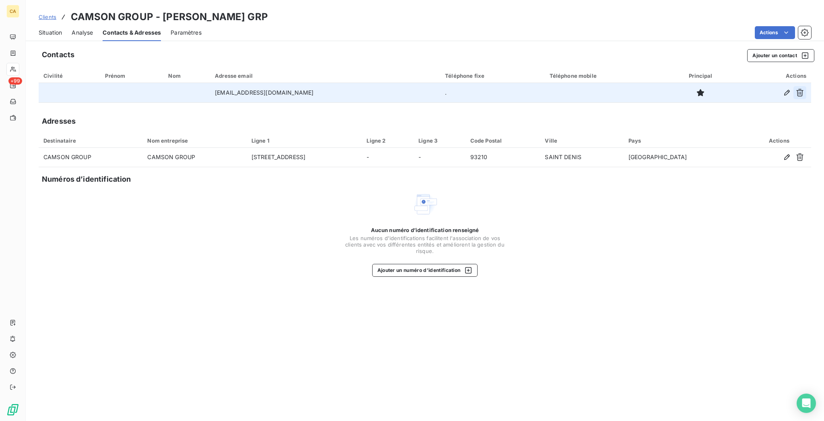
click at [798, 86] on button "button" at bounding box center [800, 92] width 13 height 13
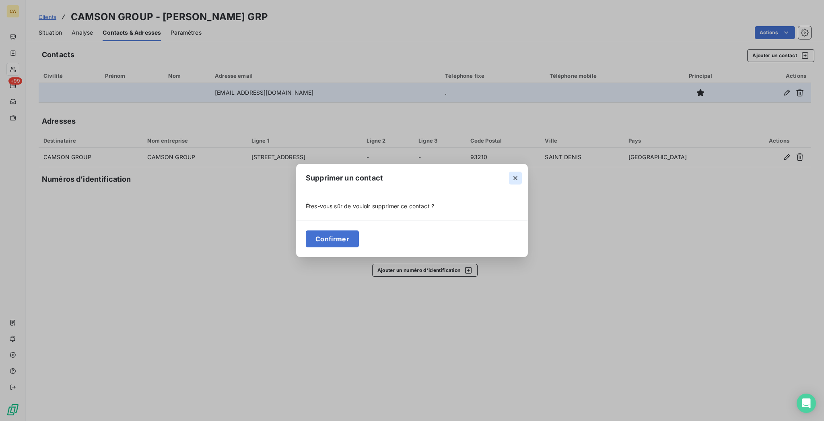
click at [512, 180] on icon "button" at bounding box center [516, 178] width 8 height 8
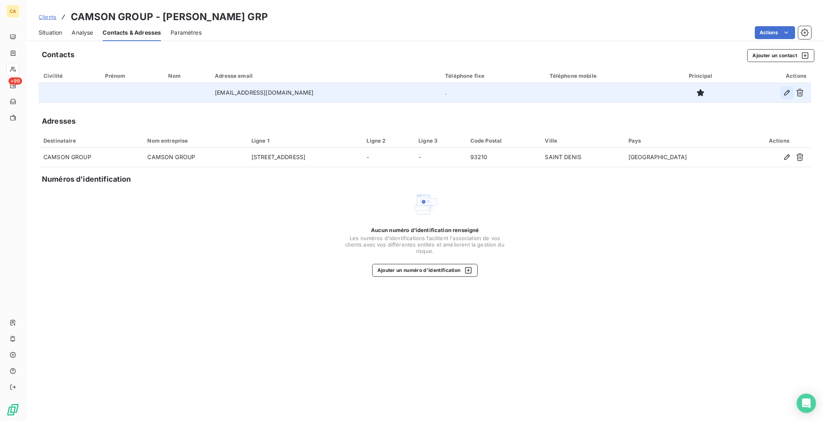
click at [790, 89] on icon "button" at bounding box center [787, 93] width 8 height 8
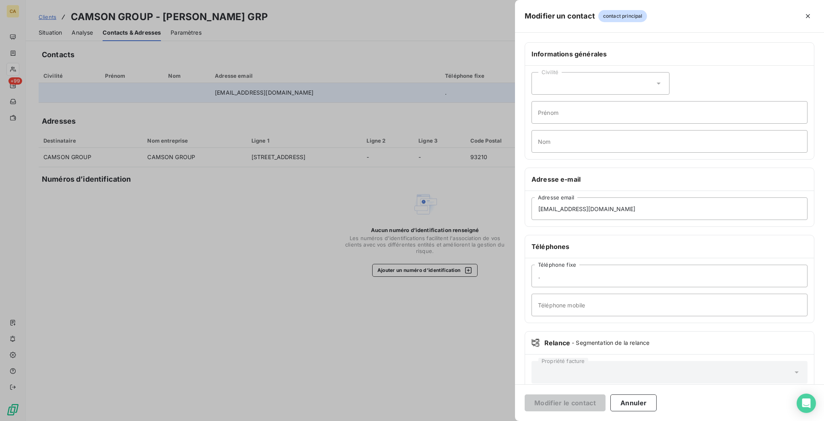
click at [650, 72] on div "Civilité" at bounding box center [601, 83] width 138 height 23
click at [572, 114] on span "Monsieur" at bounding box center [560, 118] width 24 height 8
click at [635, 102] on input "Prénom" at bounding box center [670, 112] width 276 height 23
type input "."
type input "KANAKARANJA"
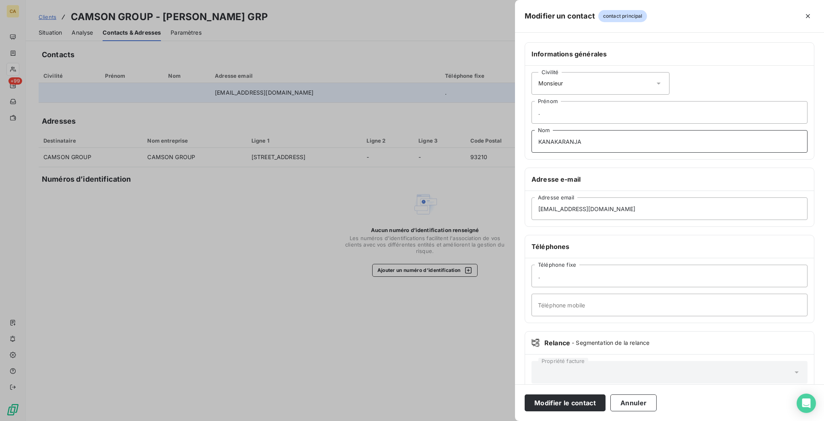
click at [525, 394] on button "Modifier le contact" at bounding box center [565, 402] width 81 height 17
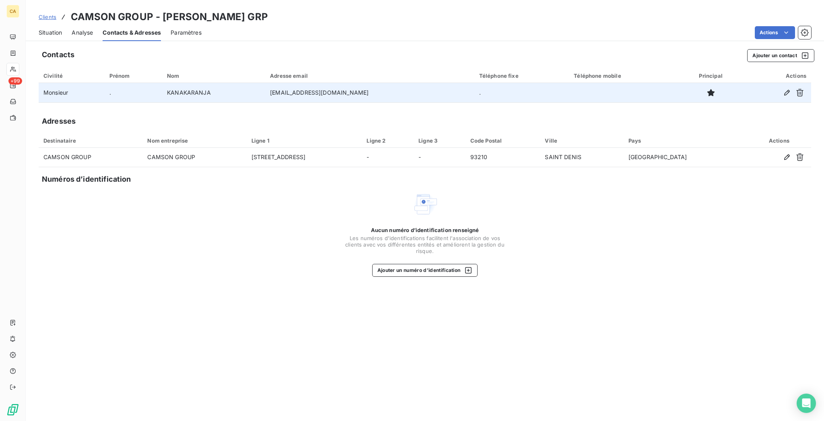
click at [49, 24] on div "Situation" at bounding box center [50, 32] width 23 height 17
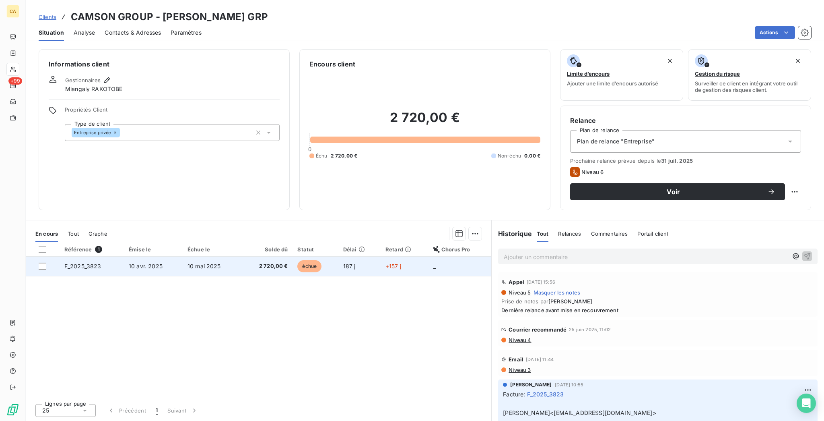
click at [256, 262] on span "2 720,00 €" at bounding box center [267, 266] width 42 height 8
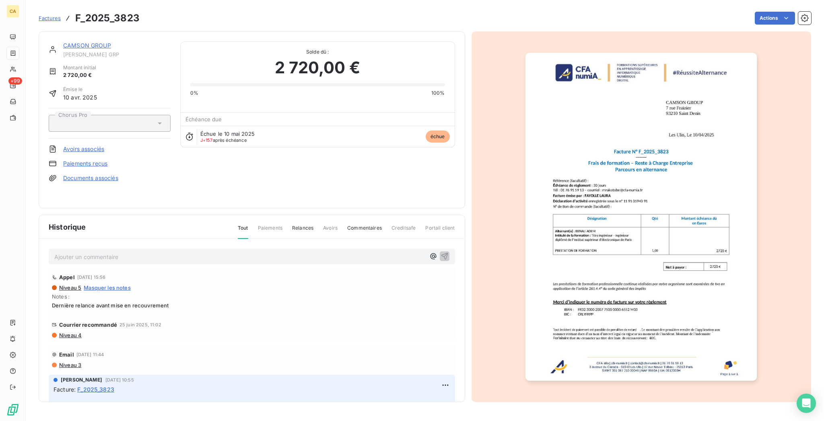
click at [586, 244] on img "button" at bounding box center [641, 217] width 231 height 328
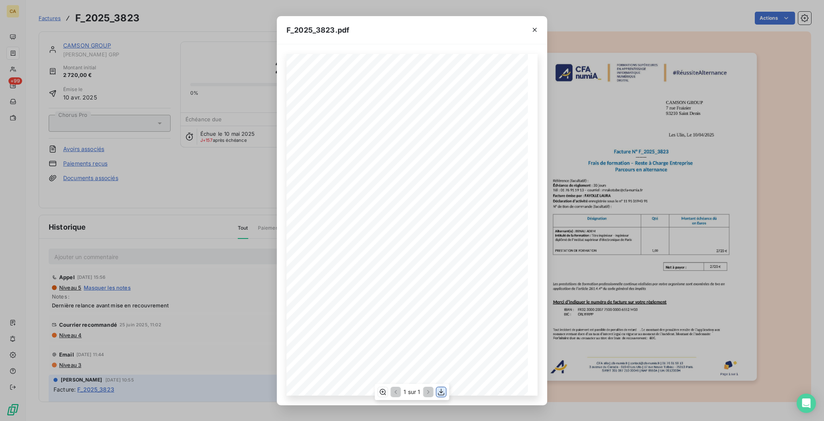
click at [442, 393] on icon "button" at bounding box center [442, 392] width 8 height 8
click at [85, 36] on div "F_2025_3823.pdf CFA afia | cfa-numia.fr | contact@cfa-numia.fr | 01 76 91 59 13…" at bounding box center [412, 210] width 824 height 421
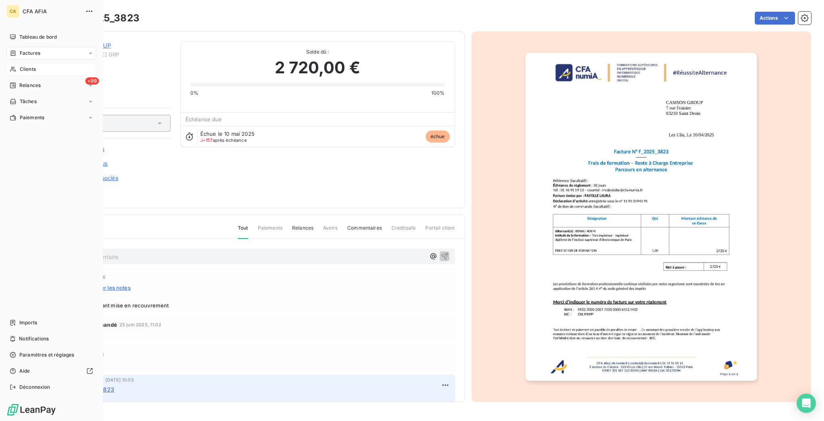
click at [10, 66] on icon at bounding box center [13, 69] width 7 height 6
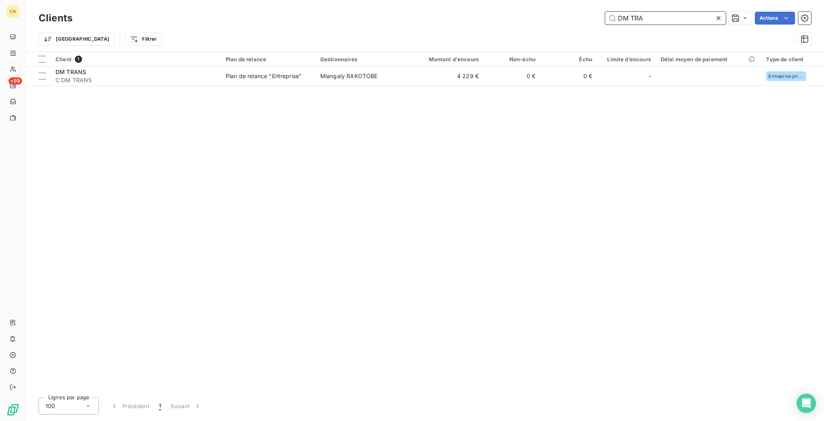
click at [674, 20] on input "DM TRA" at bounding box center [665, 18] width 121 height 13
type input "CAMSON"
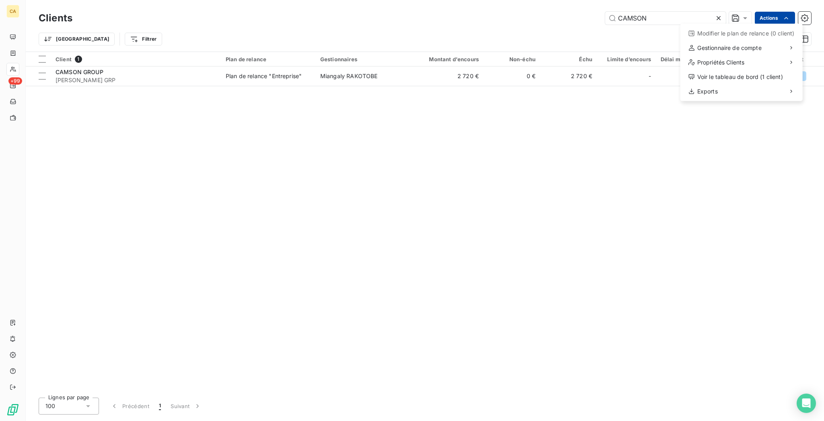
click at [776, 12] on html "CA +99 Clients CAMSON Actions Modifier le plan de relance (0 client) Gestionnai…" at bounding box center [412, 210] width 824 height 421
click at [729, 85] on div "Exports" at bounding box center [742, 91] width 116 height 13
click at [633, 92] on div "Exporter les contacts (1 client)" at bounding box center [628, 95] width 101 height 13
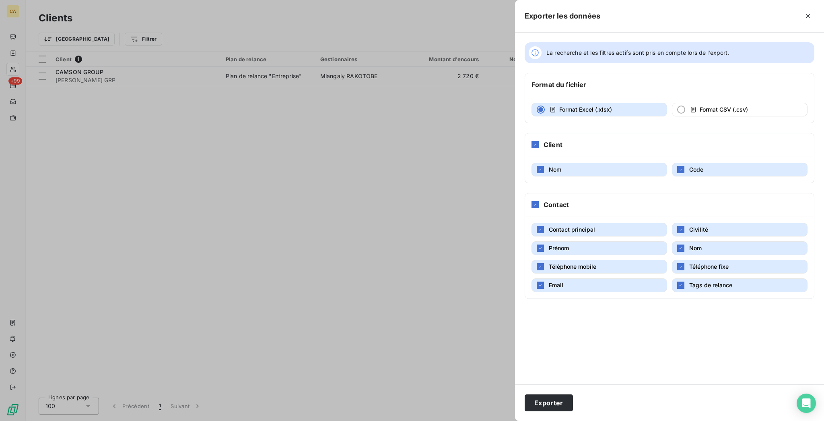
click at [636, 415] on div "Exporter" at bounding box center [669, 402] width 309 height 37
click at [573, 400] on button "Exporter" at bounding box center [549, 402] width 48 height 17
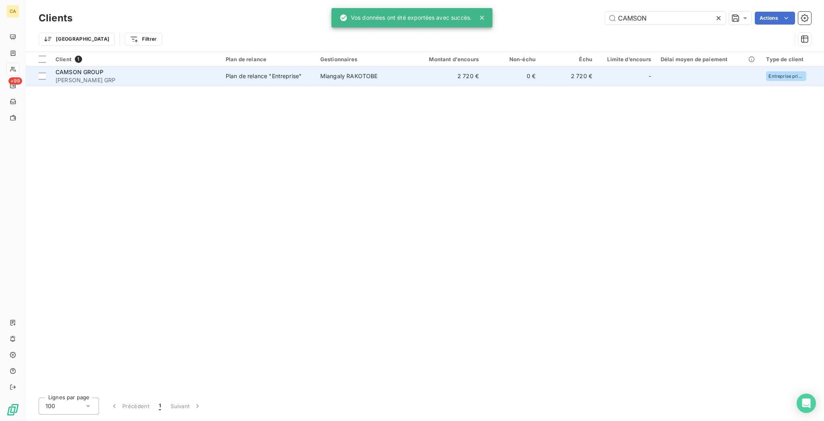
click at [190, 68] on div "CAMSON GROUP" at bounding box center [136, 72] width 161 height 8
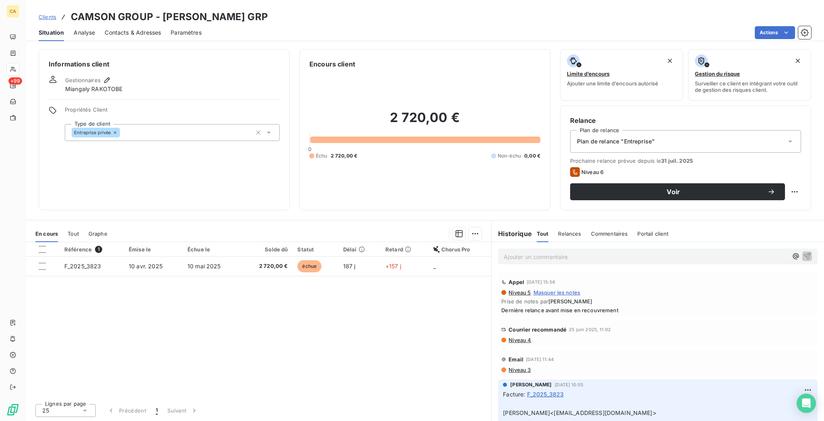
click at [352, 242] on div "Référence 1 Émise le Échue le Solde dû Statut Délai Retard Chorus Pro F_2025_38…" at bounding box center [259, 319] width 466 height 155
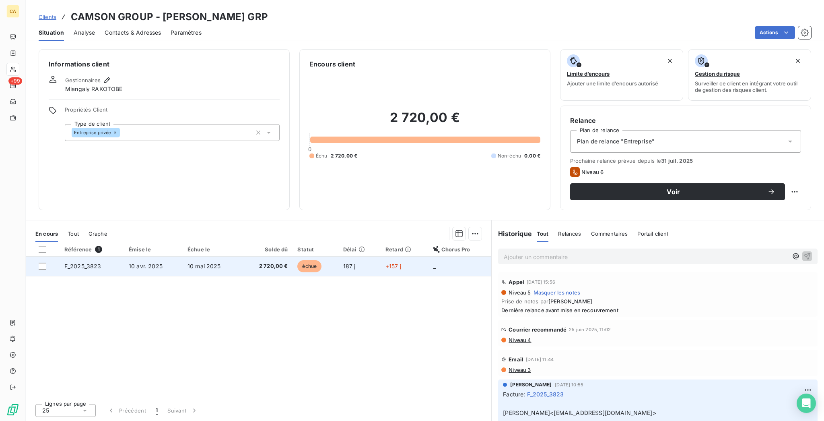
click at [353, 262] on span "187 j" at bounding box center [349, 265] width 12 height 7
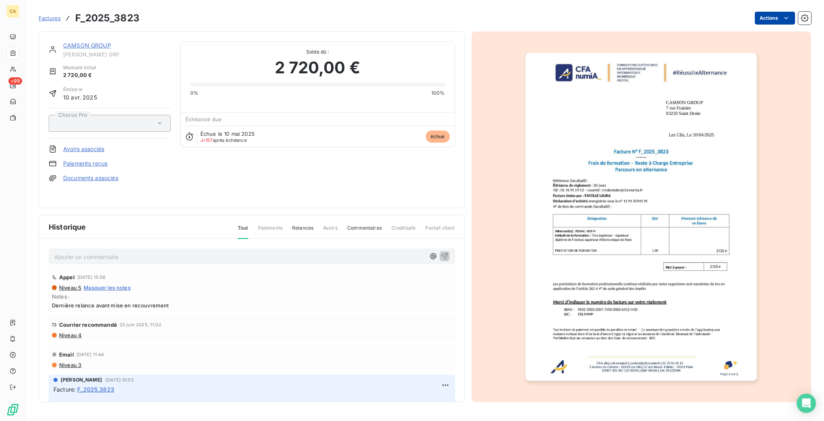
click at [784, 19] on html "CA +99 Factures F_2025_3823 Actions CAMSON GROUP C CAMSON GRP Montant initial 2…" at bounding box center [412, 210] width 824 height 421
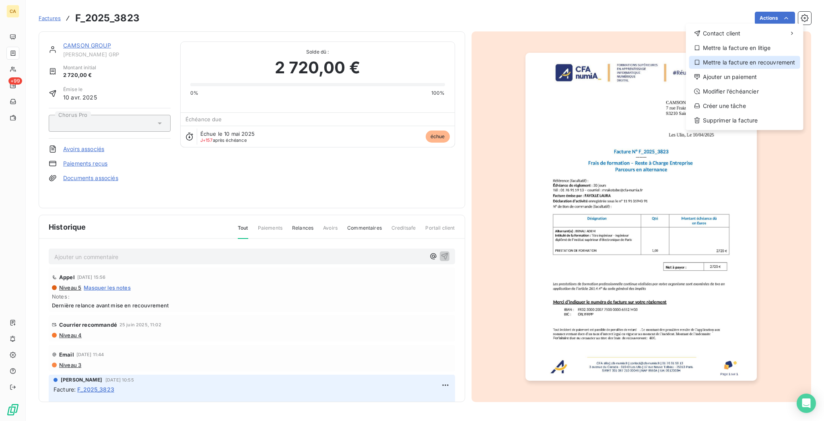
click at [741, 56] on div "Mettre la facture en recouvrement" at bounding box center [744, 62] width 111 height 13
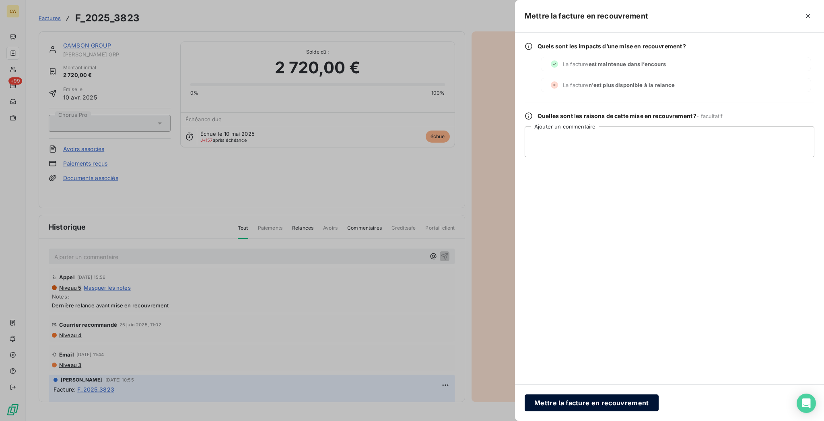
click at [659, 398] on button "Mettre la facture en recouvrement" at bounding box center [592, 402] width 134 height 17
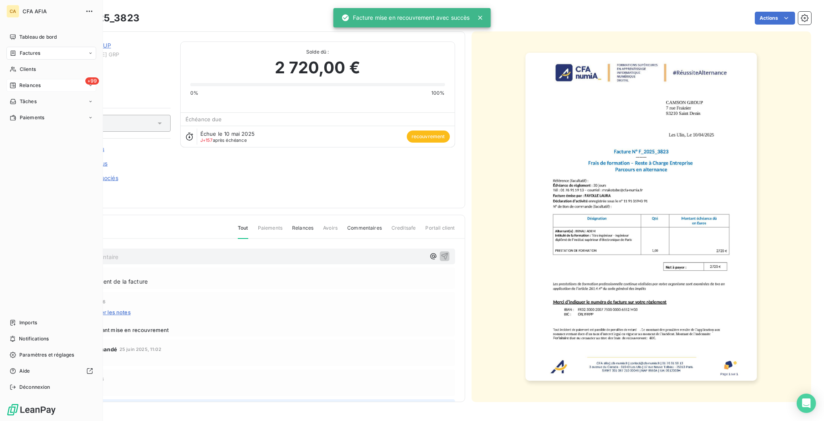
click at [21, 79] on div "+99 Relances" at bounding box center [51, 85] width 90 height 13
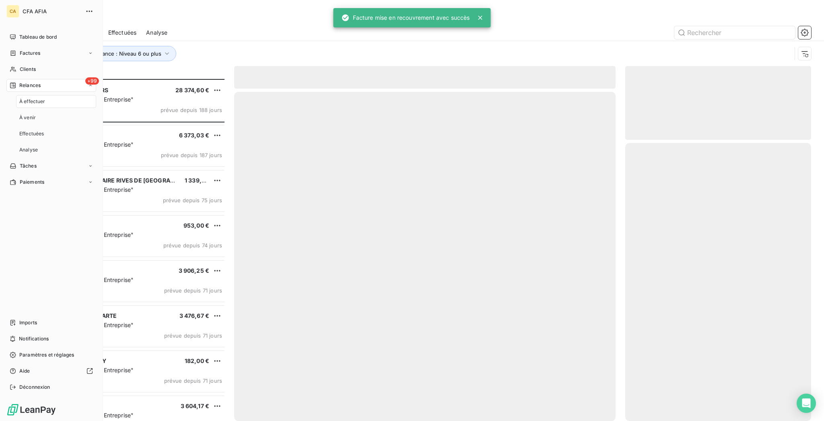
scroll to position [344, 183]
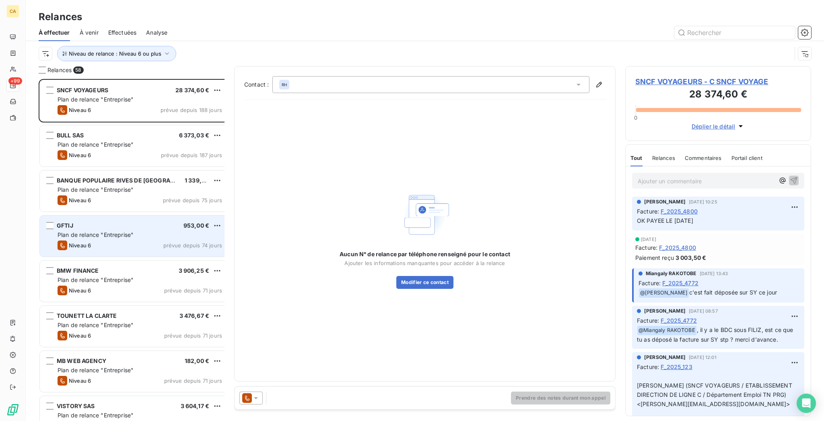
click at [112, 222] on div "GFTIJ 953,00 €" at bounding box center [140, 225] width 165 height 7
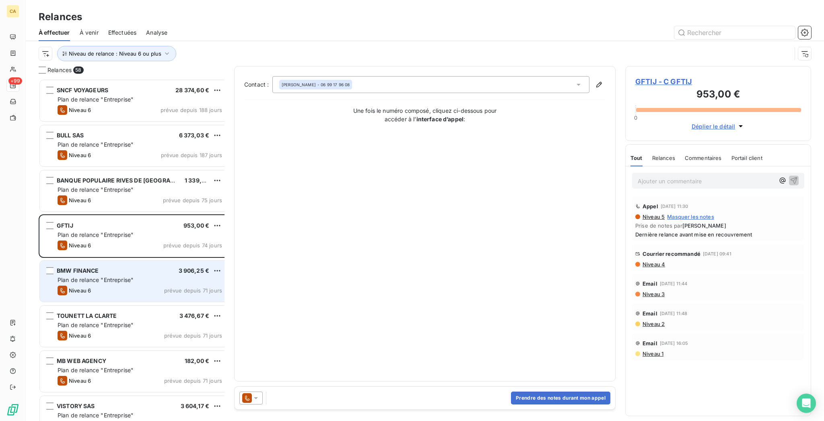
click at [166, 276] on div "Plan de relance "Entreprise"" at bounding box center [140, 280] width 165 height 8
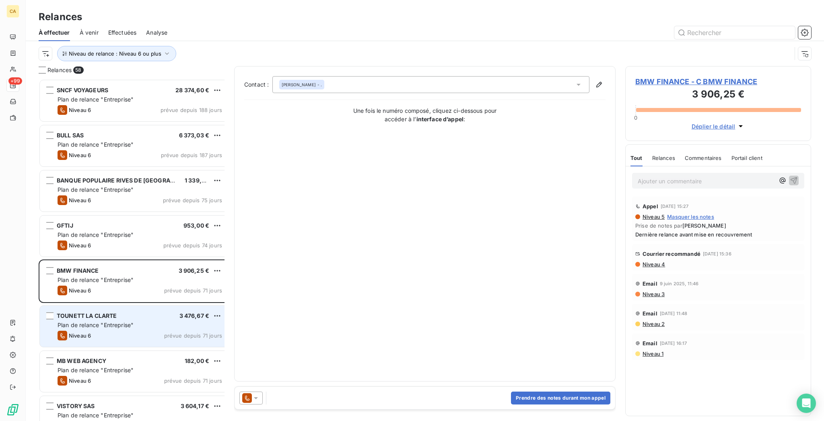
click at [147, 305] on div "TOUNETT LA CLARTE 3 476,67 € Plan de relance "Entreprise" Niveau 6 prévue depui…" at bounding box center [134, 325] width 189 height 41
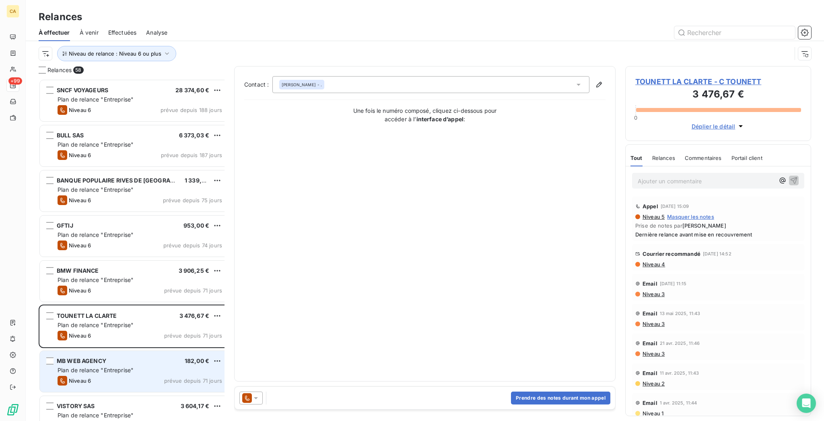
click at [131, 357] on div "MB WEB AGENCY 182,00 €" at bounding box center [140, 360] width 165 height 7
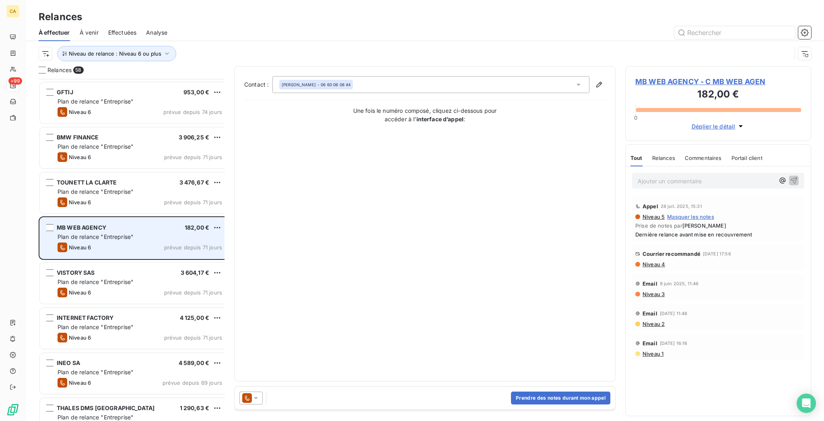
scroll to position [135, 0]
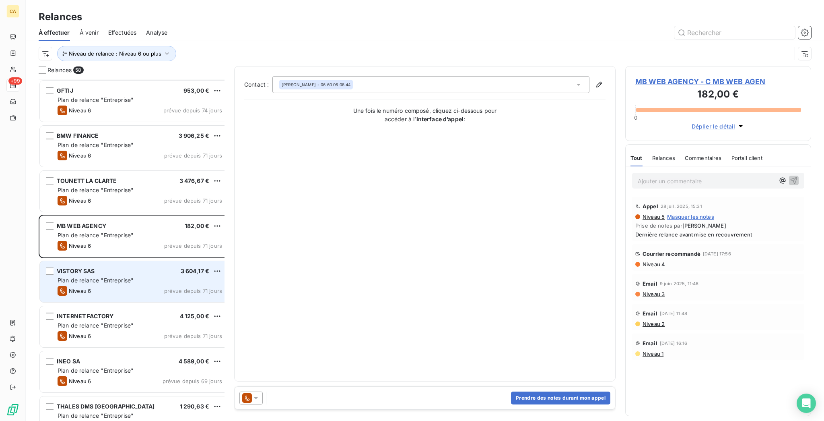
click at [130, 267] on div "VISTORY SAS 3 604,17 €" at bounding box center [140, 270] width 165 height 7
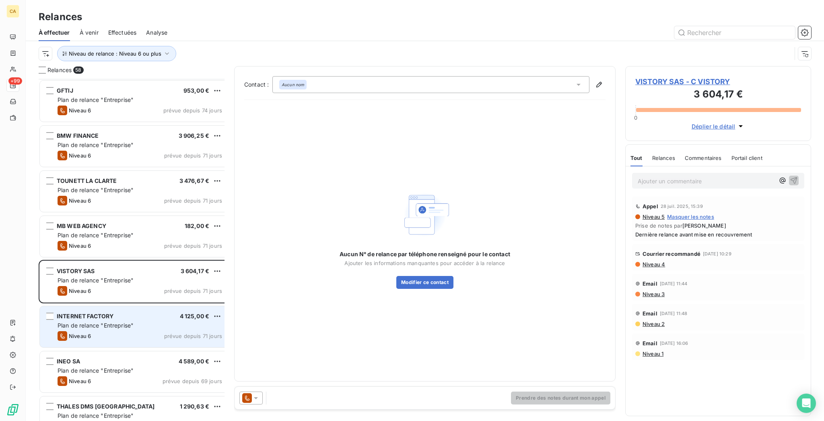
click at [119, 307] on div "INTERNET FACTORY 4 125,00 € Plan de relance "Entreprise" Niveau 6 prévue depuis…" at bounding box center [134, 326] width 189 height 41
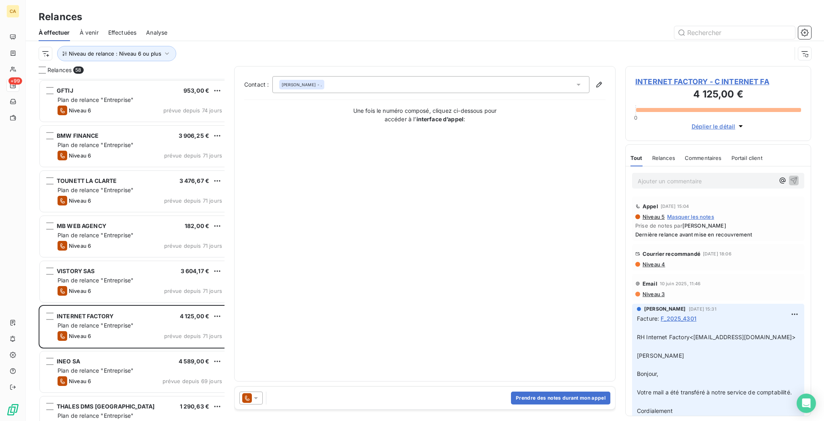
click at [104, 338] on div "INTERNET FACTORY 4 125,00 € Plan de relance "Entreprise" Niveau 6 prévue depuis…" at bounding box center [134, 327] width 191 height 45
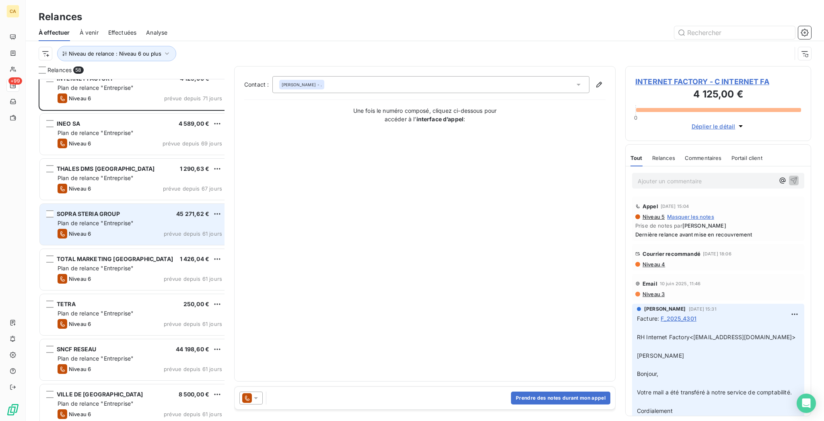
scroll to position [451, 0]
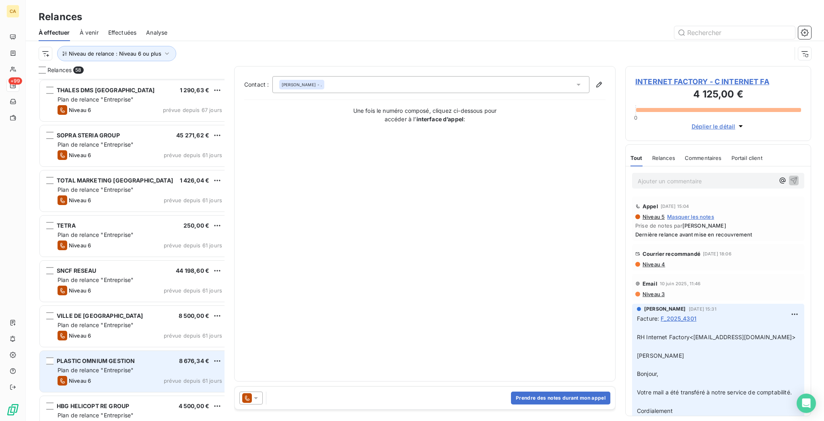
click at [101, 357] on div "PLASTIC OMNIUM GESTION 8 676,34 €" at bounding box center [140, 360] width 165 height 7
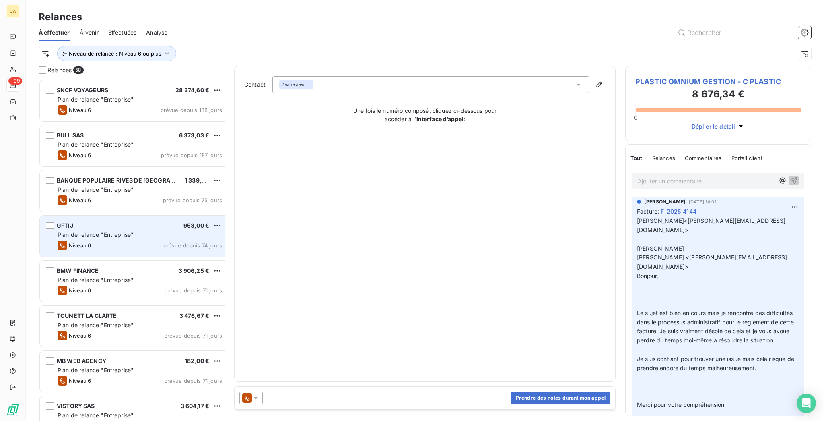
drag, startPoint x: 106, startPoint y: 219, endPoint x: 83, endPoint y: 233, distance: 26.5
click at [83, 233] on div "GFTIJ 953,00 € Plan de relance "Entreprise" Niveau 6 prévue depuis 74 jours" at bounding box center [134, 235] width 189 height 41
